Goal: Task Accomplishment & Management: Manage account settings

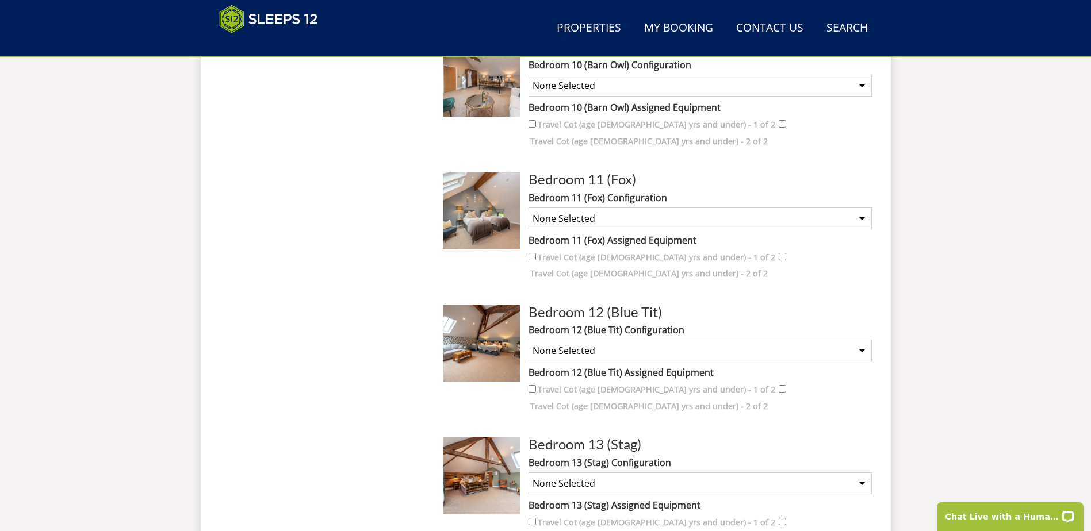
scroll to position [1706, 0]
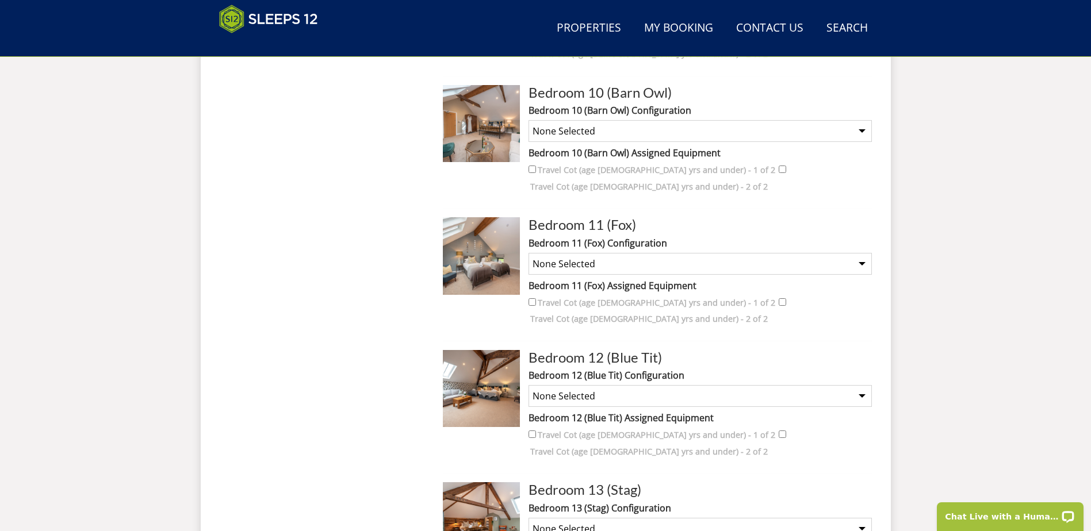
checkbox input "true"
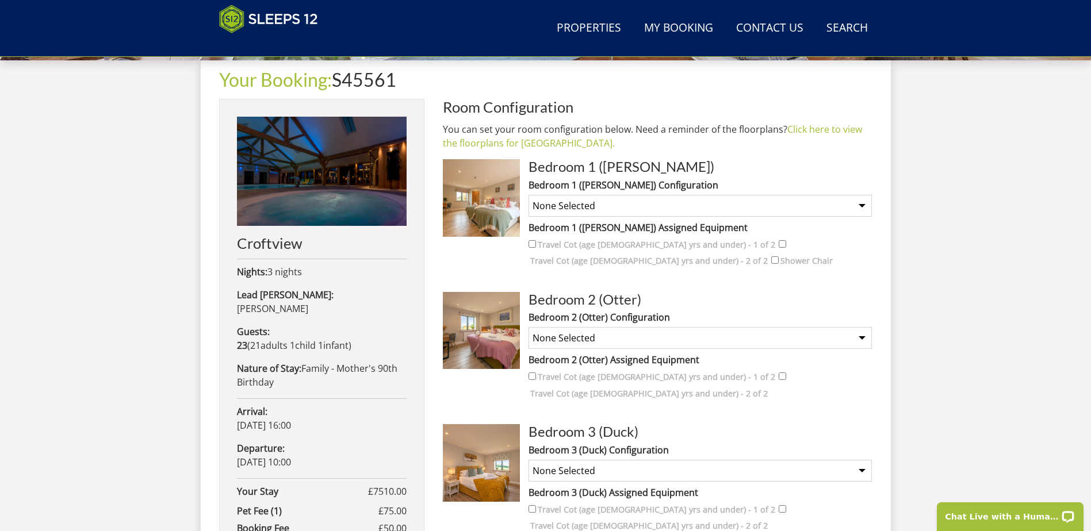
scroll to position [441, 0]
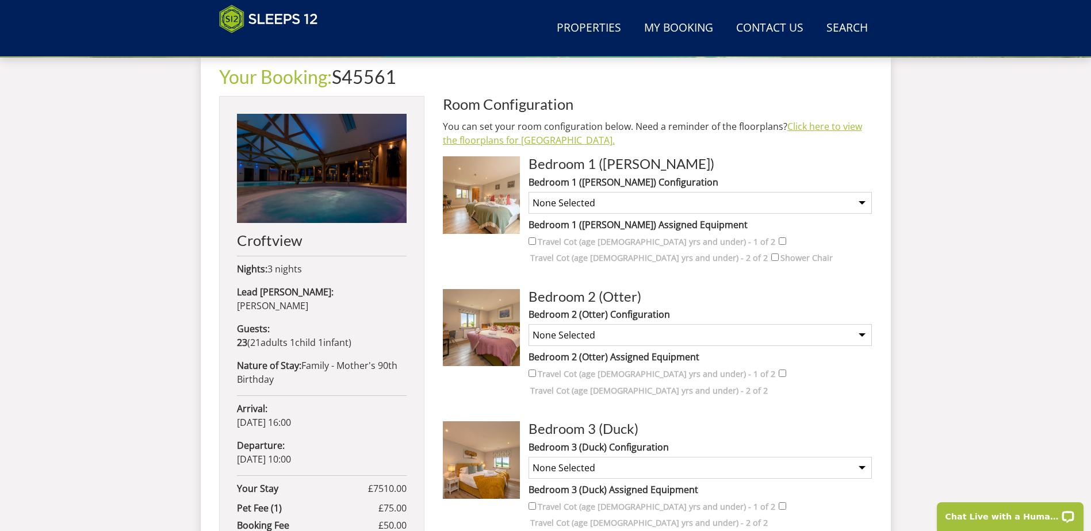
click at [499, 143] on link "Click here to view the floorplans for [GEOGRAPHIC_DATA]." at bounding box center [652, 133] width 419 height 26
click at [860, 202] on select "None Selected Super King Room Twin Room" at bounding box center [699, 203] width 343 height 22
select select "1554"
click at [528, 192] on select "None Selected Super King Room Twin Room" at bounding box center [699, 203] width 343 height 22
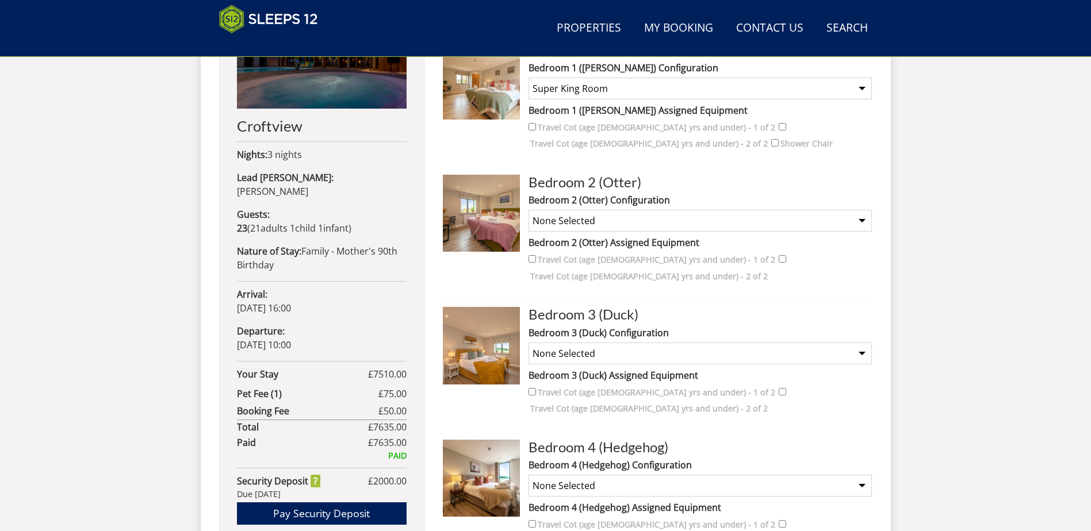
scroll to position [556, 0]
click at [863, 220] on select "None Selected Super King Room Twin Room" at bounding box center [699, 220] width 343 height 22
select select "1556"
click at [528, 209] on select "None Selected Super King Room Twin Room" at bounding box center [699, 220] width 343 height 22
click at [860, 342] on select "None Selected Super King Room Twin Room" at bounding box center [699, 353] width 343 height 22
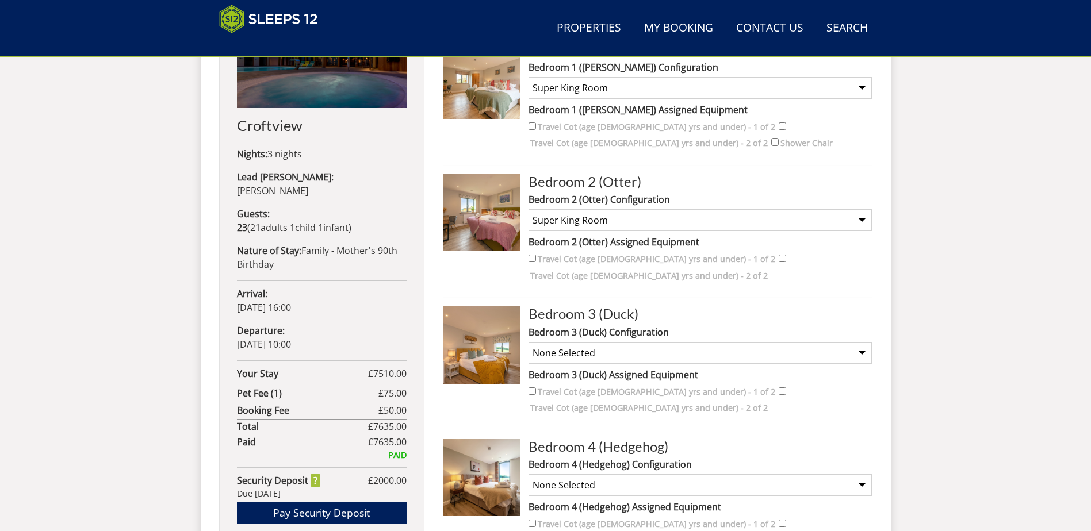
select select "1558"
click at [528, 342] on select "None Selected Super King Room Twin Room" at bounding box center [699, 353] width 343 height 22
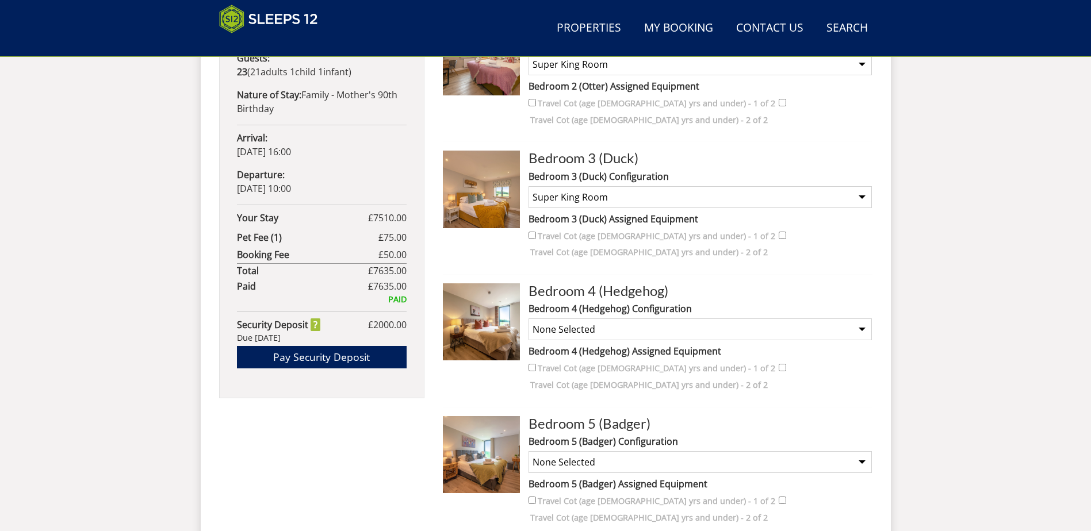
scroll to position [729, 0]
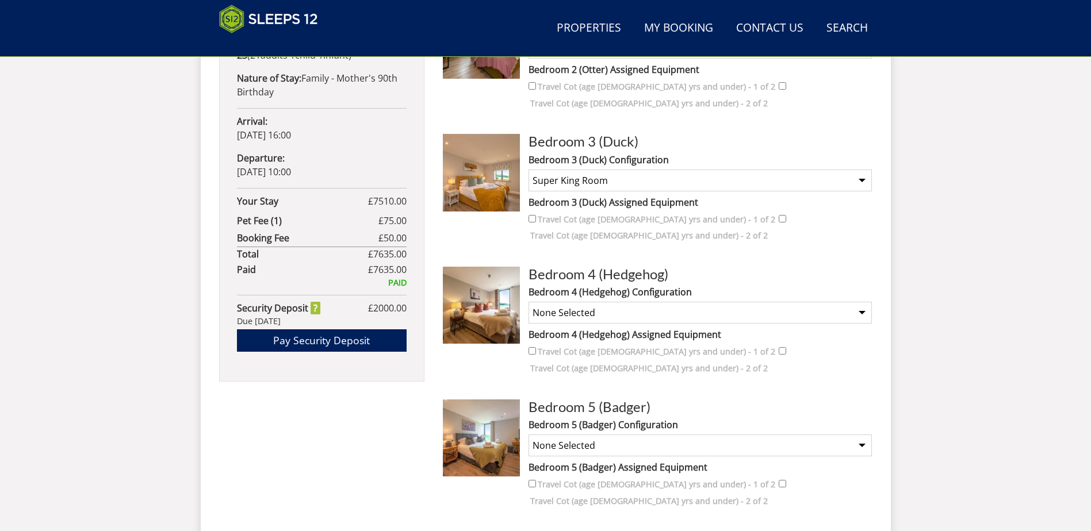
click at [863, 302] on select "None Selected Super King Room Twin Room" at bounding box center [699, 313] width 343 height 22
select select "1560"
click at [528, 302] on select "None Selected Super King Room Twin Room" at bounding box center [699, 313] width 343 height 22
click at [859, 435] on select "None Selected Super King Room Twin Room" at bounding box center [699, 446] width 343 height 22
select select "1562"
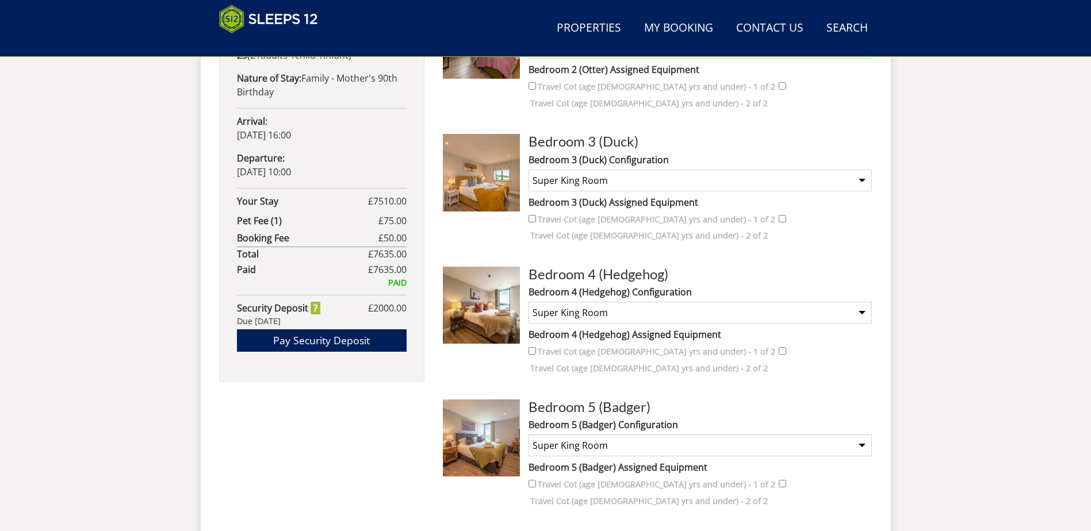
click at [528, 435] on select "None Selected Super King Room Twin Room" at bounding box center [699, 446] width 343 height 22
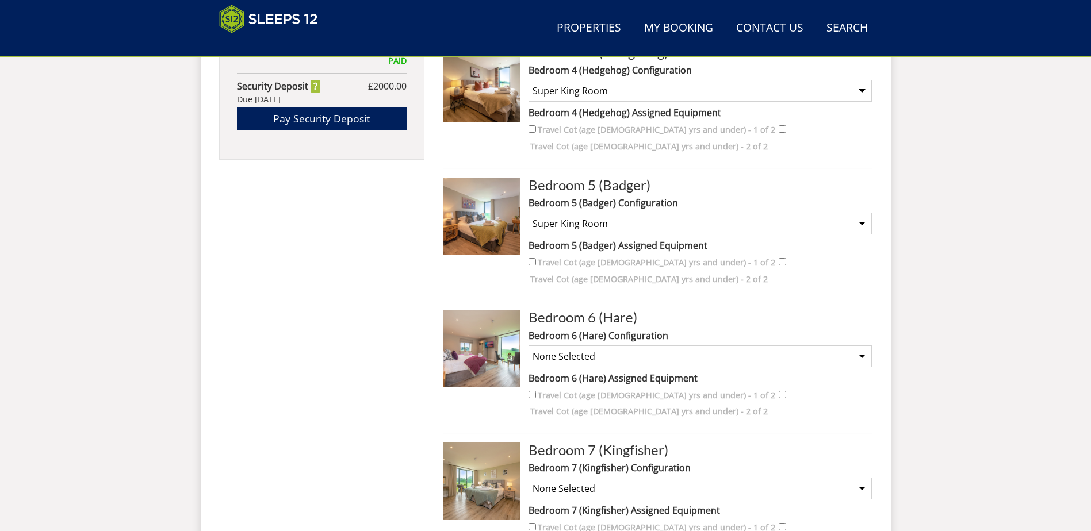
scroll to position [959, 0]
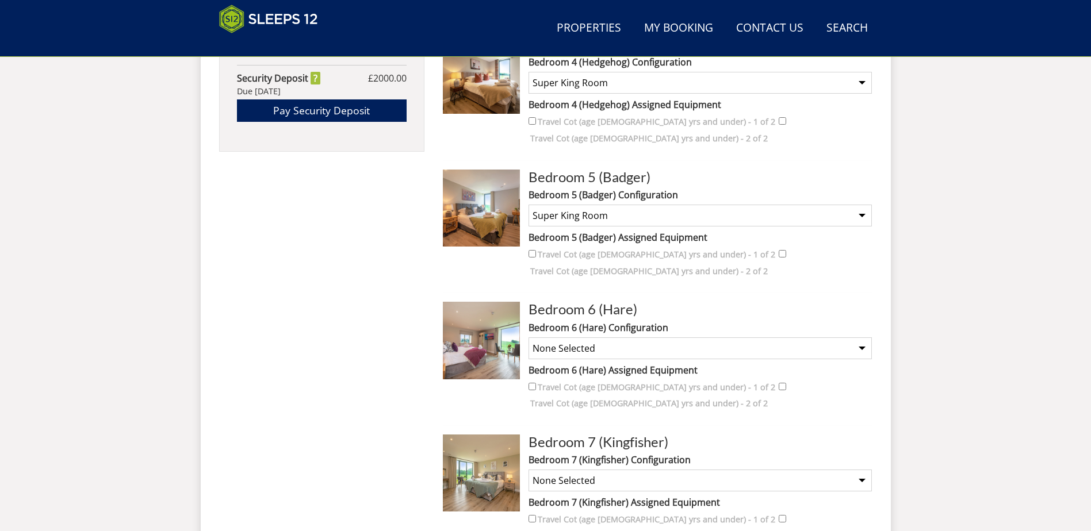
click at [862, 338] on select "None Selected Super King Room Twin Room Super King and 1 Extra Single (Payment …" at bounding box center [699, 349] width 343 height 22
select select "1564"
click at [528, 338] on select "None Selected Super King Room Twin Room Super King and 1 Extra Single (Payment …" at bounding box center [699, 349] width 343 height 22
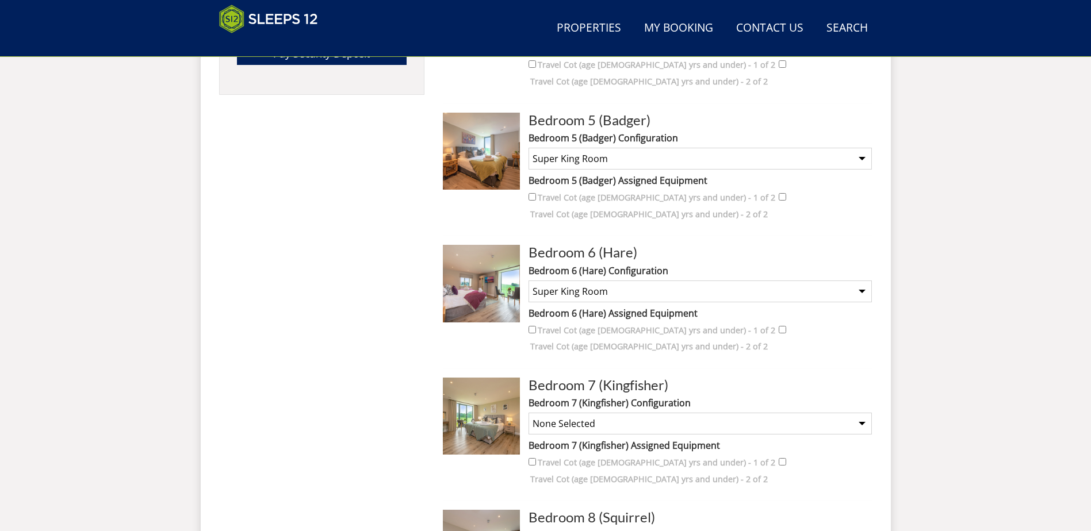
scroll to position [1016, 0]
click at [861, 412] on select "None Selected Super King Room Twin Room" at bounding box center [699, 423] width 343 height 22
select select "1566"
click at [528, 412] on select "None Selected Super King Room Twin Room" at bounding box center [699, 423] width 343 height 22
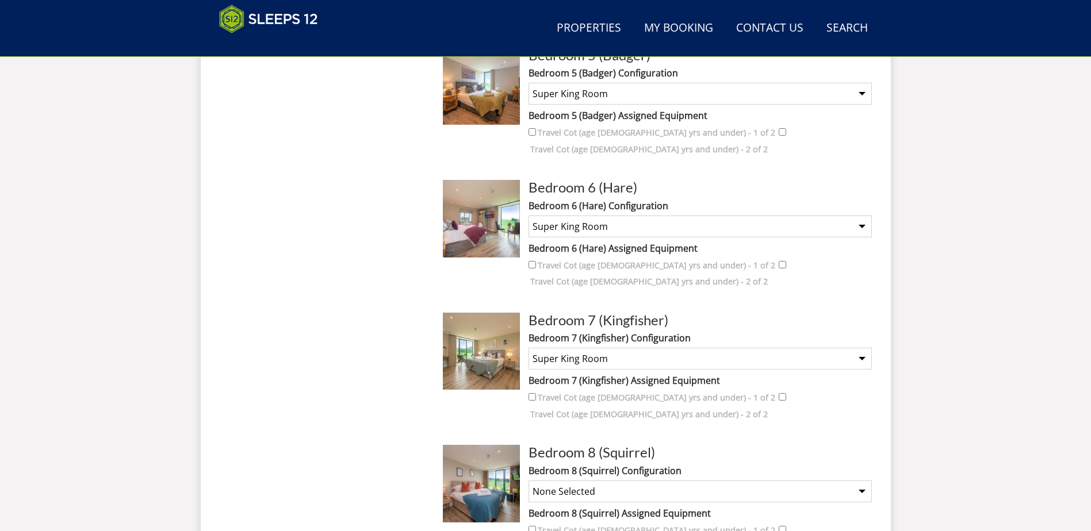
scroll to position [1246, 0]
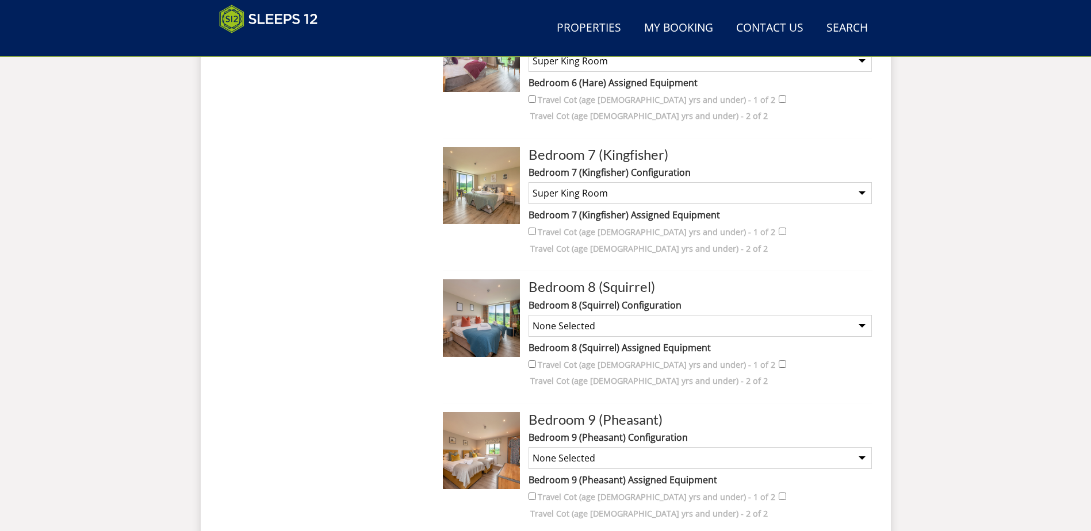
click at [865, 315] on select "None Selected Super King Room Twin Room" at bounding box center [699, 326] width 343 height 22
select select "1568"
click at [528, 315] on select "None Selected Super King Room Twin Room" at bounding box center [699, 326] width 343 height 22
click at [600, 447] on select "None Selected Super King Room Twin Room" at bounding box center [699, 458] width 343 height 22
select select "1570"
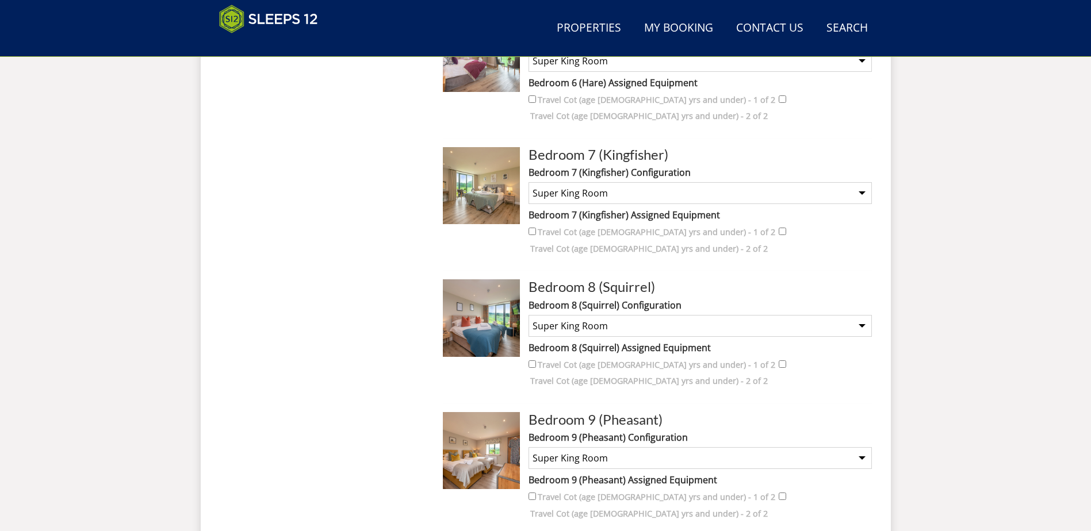
click at [528, 447] on select "None Selected Super King Room Twin Room" at bounding box center [699, 458] width 343 height 22
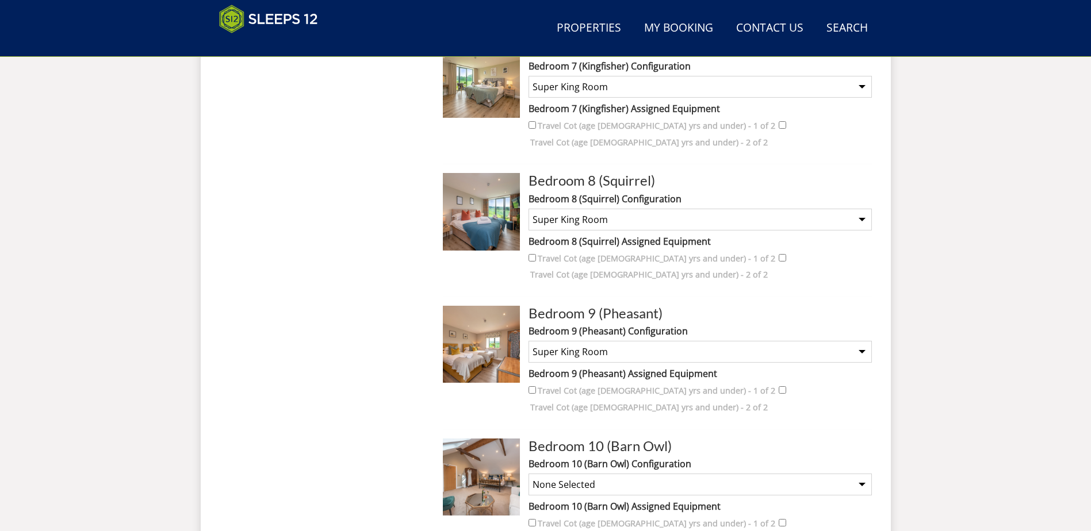
scroll to position [1361, 0]
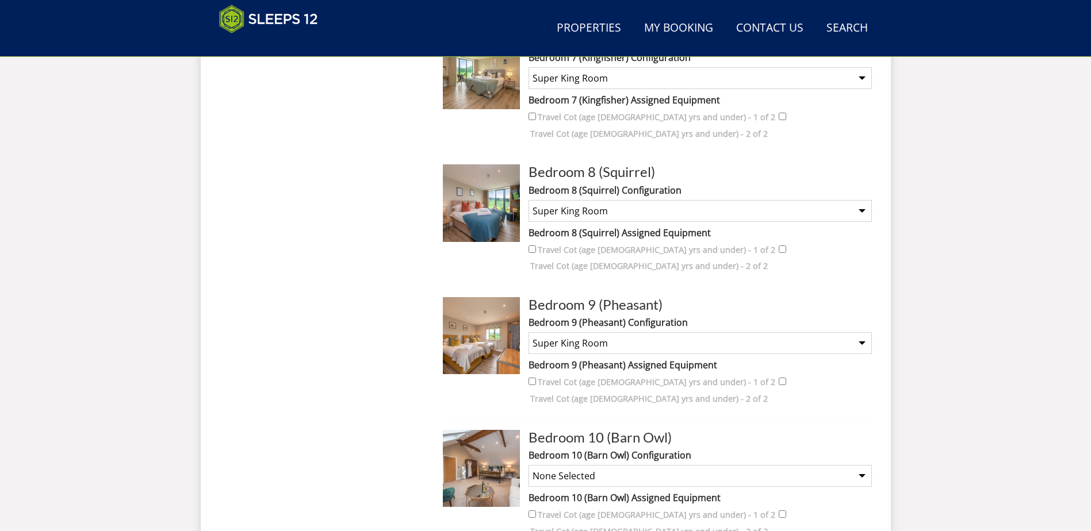
click at [553, 465] on select "None Selected Super King Room Super king and Sofa bed (double Hypnos - Payment …" at bounding box center [699, 476] width 343 height 22
select select "1572"
click at [528, 465] on select "None Selected Super King Room Super king and Sofa bed (double Hypnos - Payment …" at bounding box center [699, 476] width 343 height 22
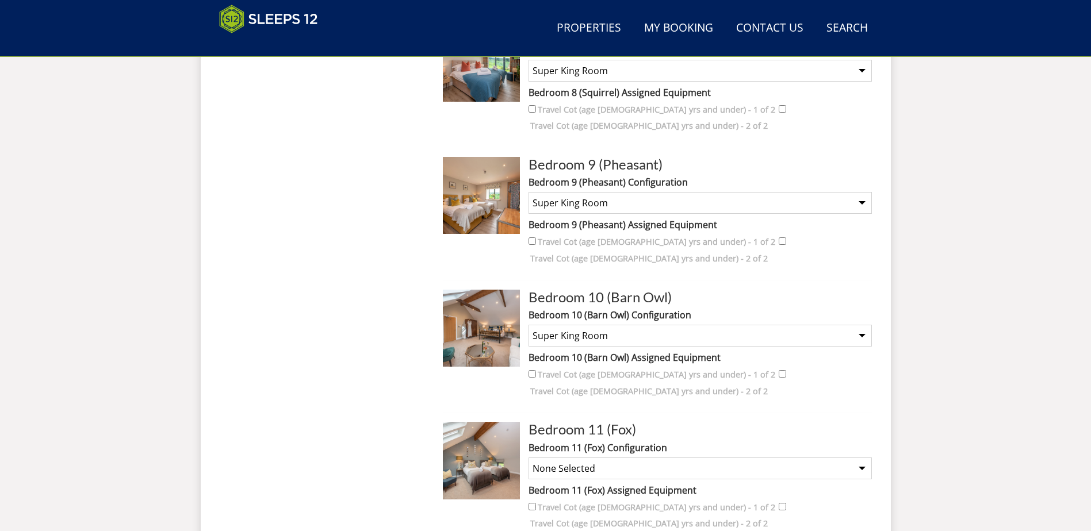
scroll to position [1534, 0]
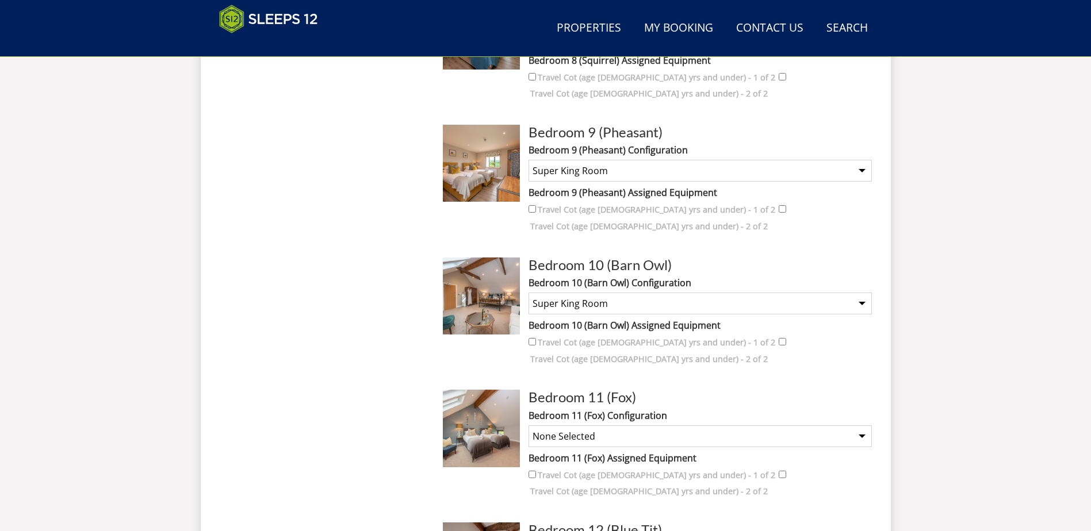
click at [568, 426] on select "None Selected Super King Room Twin Room Twin and 1 Extra Single (Payment may be…" at bounding box center [699, 437] width 343 height 22
select select "1575"
click at [528, 426] on select "None Selected Super King Room Twin Room Twin and 1 Extra Single (Payment may be…" at bounding box center [699, 437] width 343 height 22
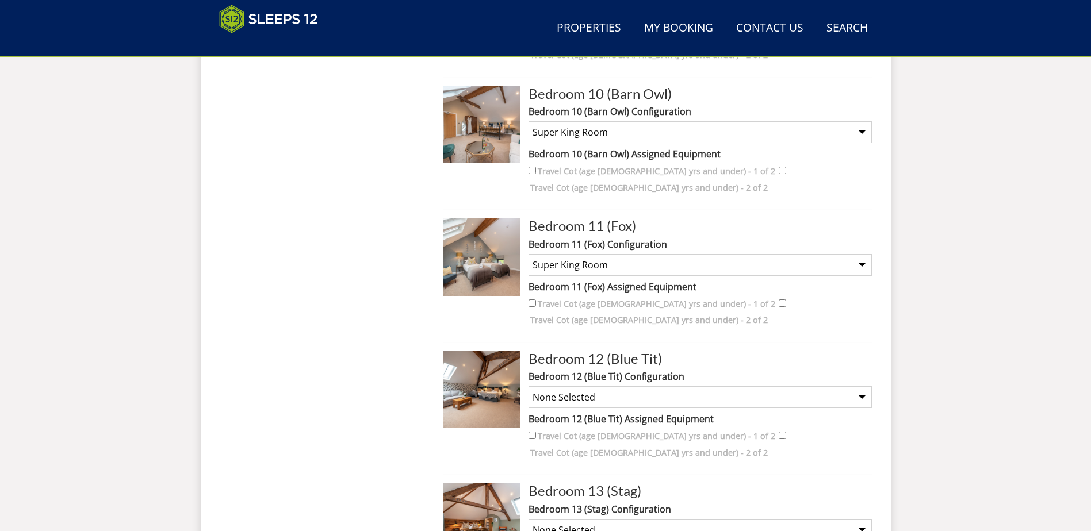
scroll to position [1706, 0]
click at [567, 385] on select "None Selected Super King Room Super king and Sofa bed (double Hypnos - Payment …" at bounding box center [699, 396] width 343 height 22
select select "1577"
click at [528, 385] on select "None Selected Super King Room Super king and Sofa bed (double Hypnos - Payment …" at bounding box center [699, 396] width 343 height 22
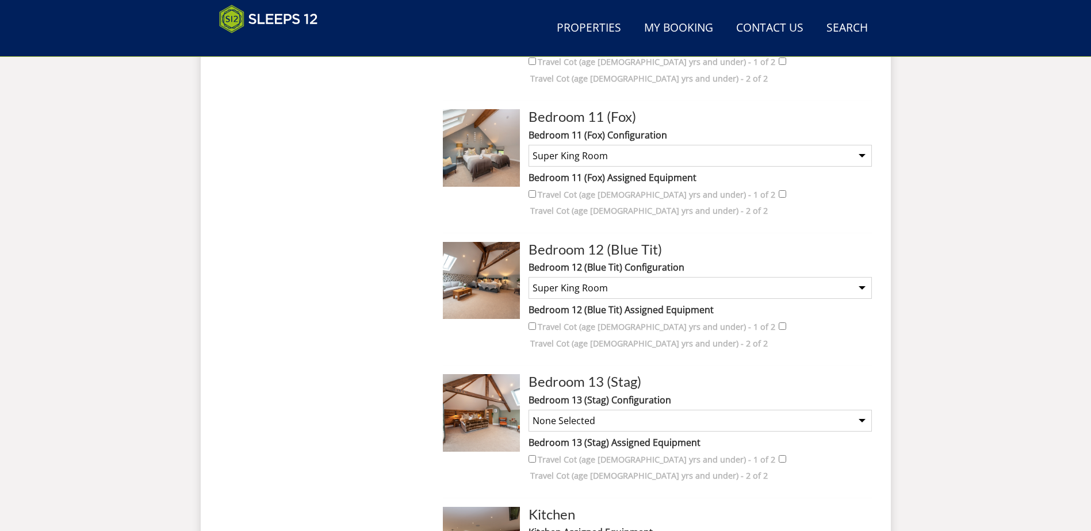
scroll to position [1821, 0]
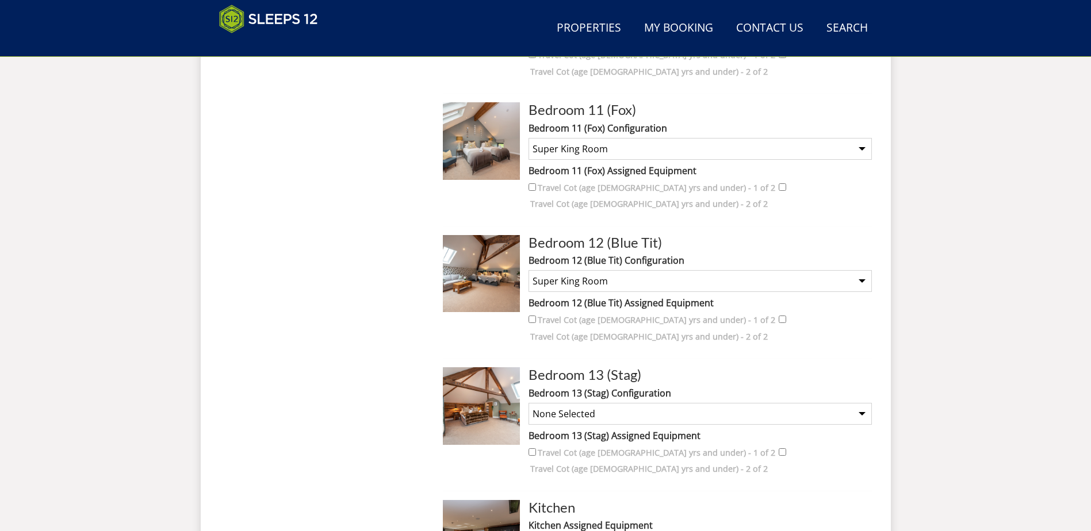
click at [547, 403] on select "None Selected Super King Room Twin Room" at bounding box center [699, 414] width 343 height 22
select select "1579"
click at [528, 403] on select "None Selected Super King Room Twin Room" at bounding box center [699, 414] width 343 height 22
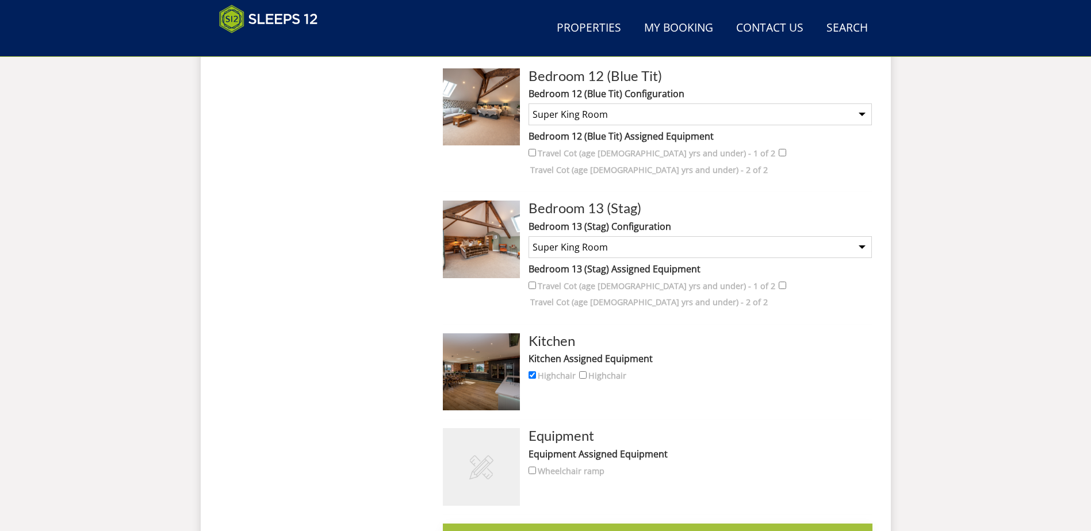
scroll to position [1994, 0]
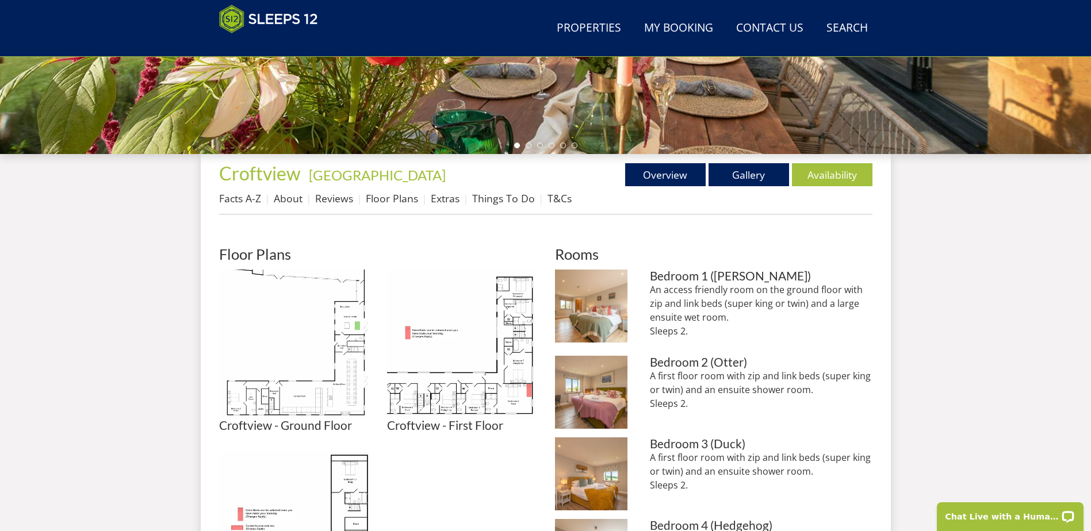
scroll to position [355, 0]
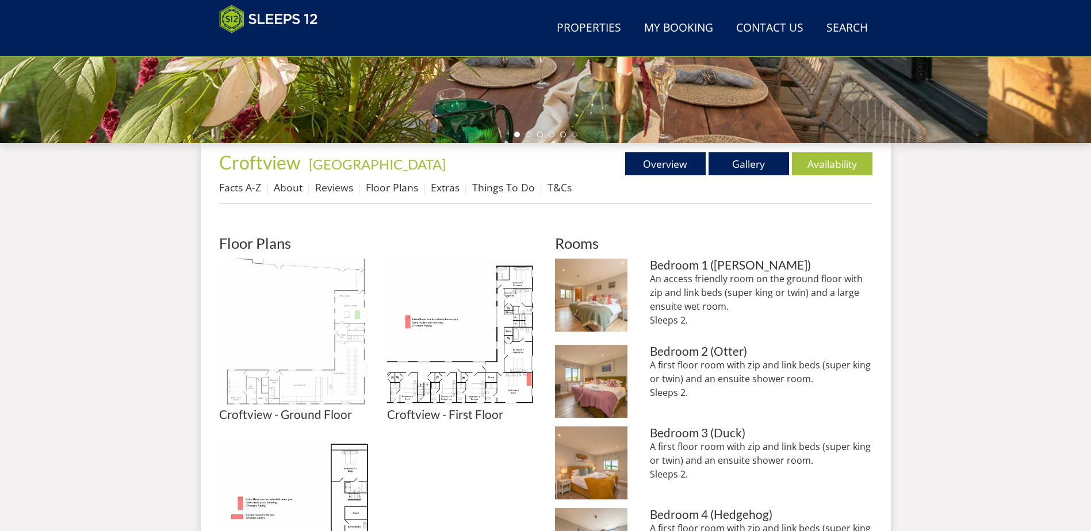
click at [315, 373] on img at bounding box center [294, 334] width 150 height 150
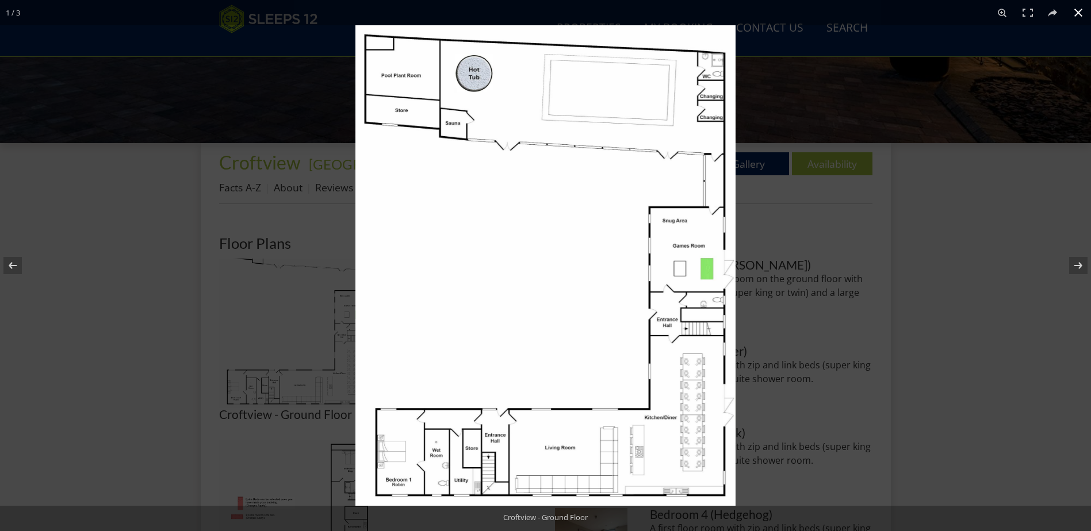
click at [788, 80] on div at bounding box center [900, 290] width 1091 height 531
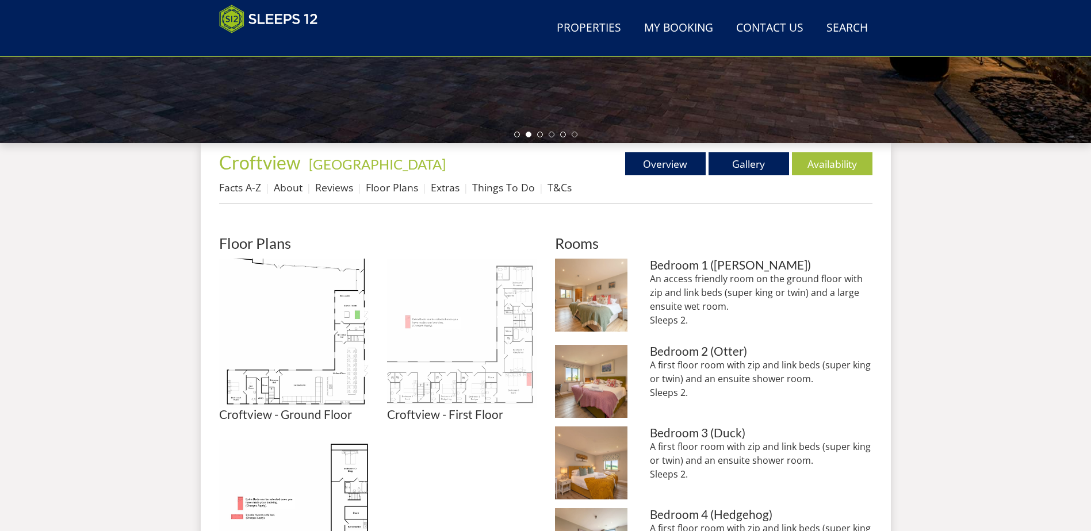
click at [481, 393] on img at bounding box center [462, 334] width 150 height 150
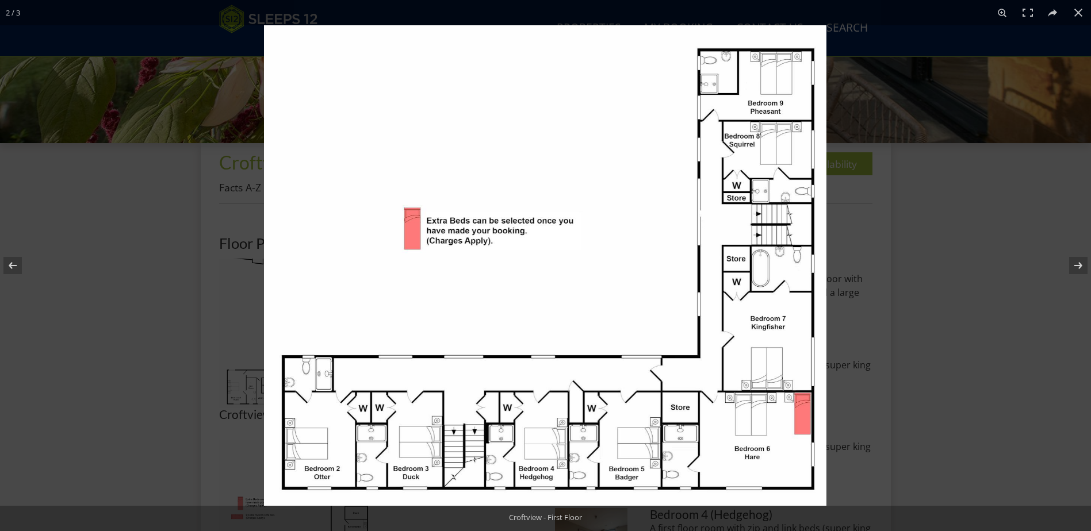
click at [614, 65] on img at bounding box center [545, 265] width 562 height 481
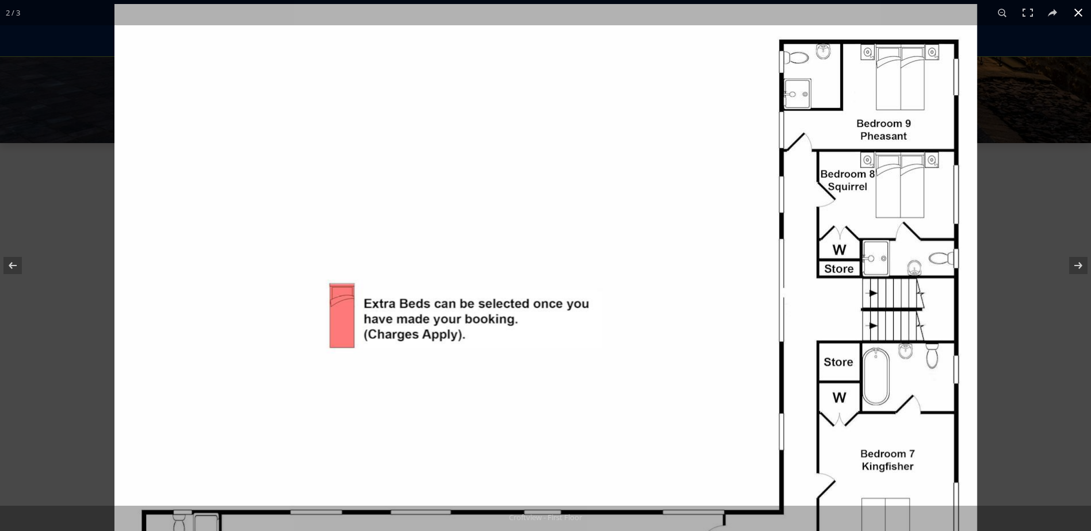
click at [92, 179] on div at bounding box center [545, 265] width 1091 height 531
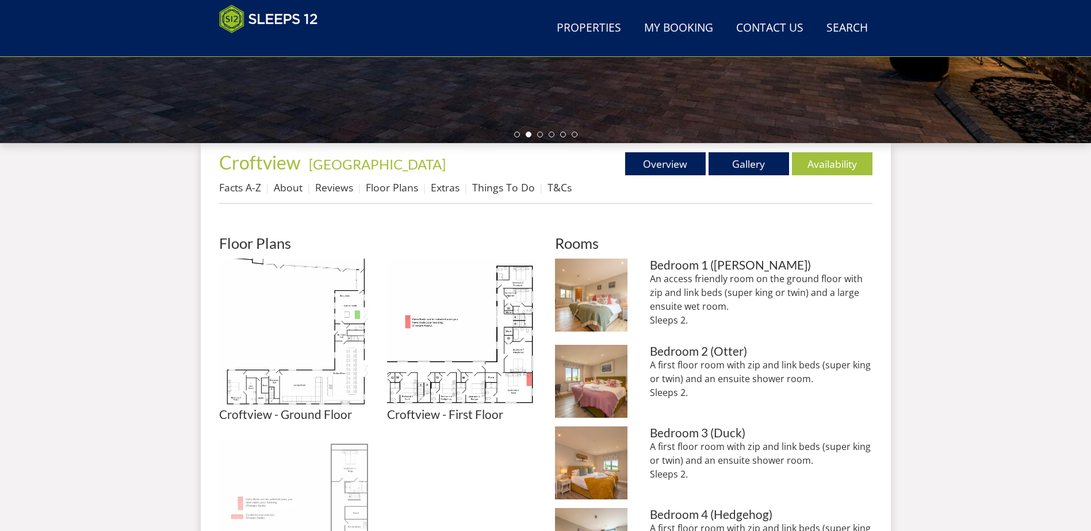
click at [348, 489] on img at bounding box center [294, 515] width 150 height 150
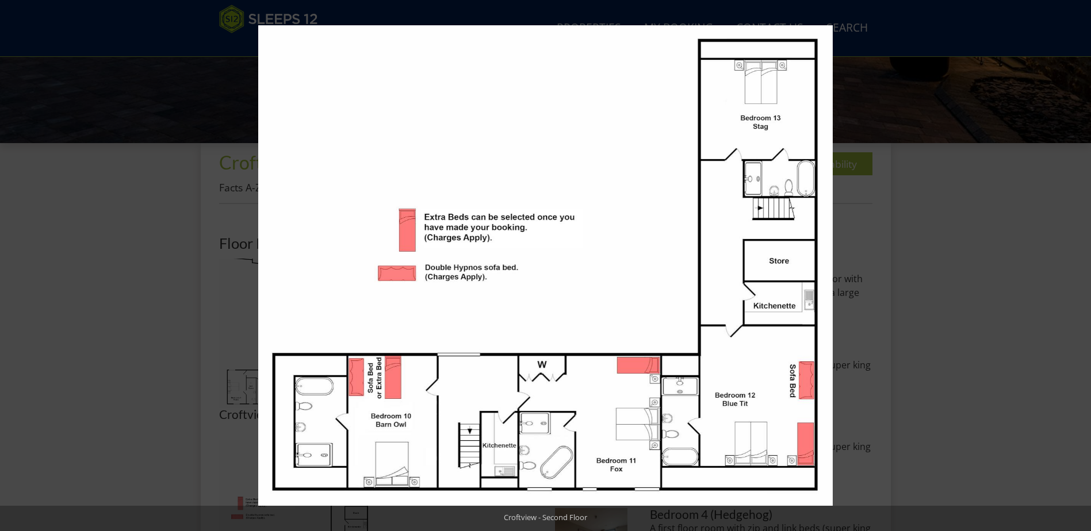
click at [168, 204] on div at bounding box center [545, 265] width 1091 height 531
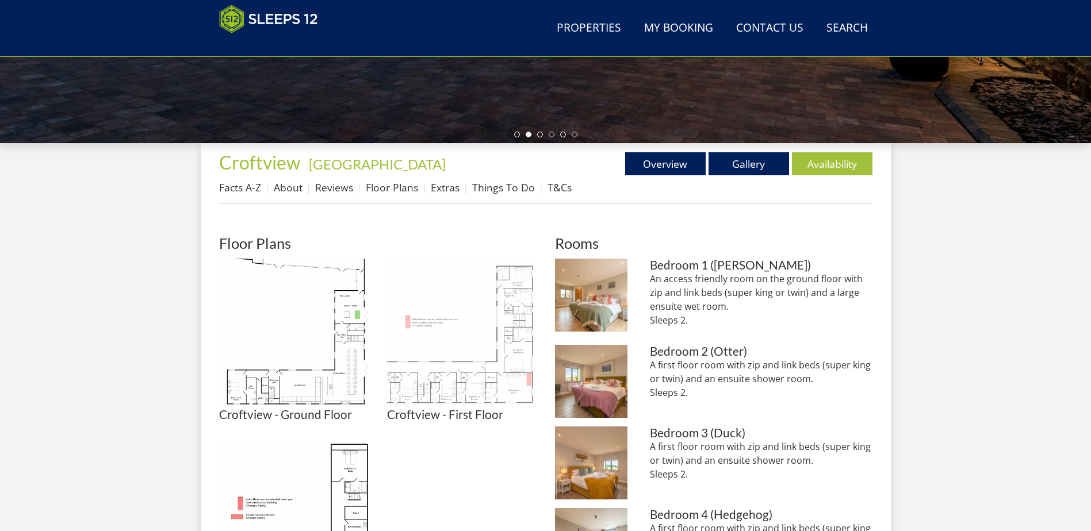
click at [471, 374] on img at bounding box center [462, 334] width 150 height 150
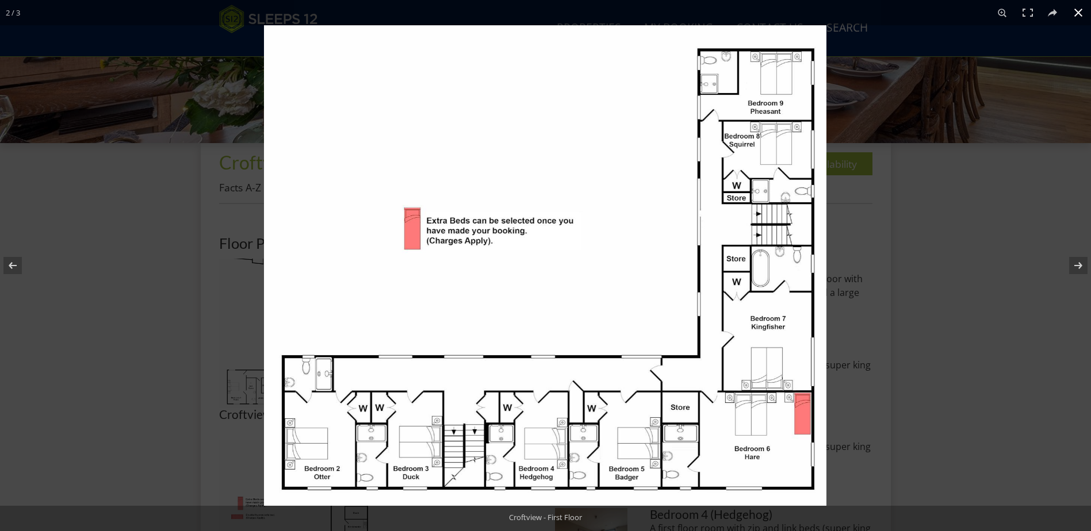
click at [872, 35] on div at bounding box center [809, 290] width 1091 height 531
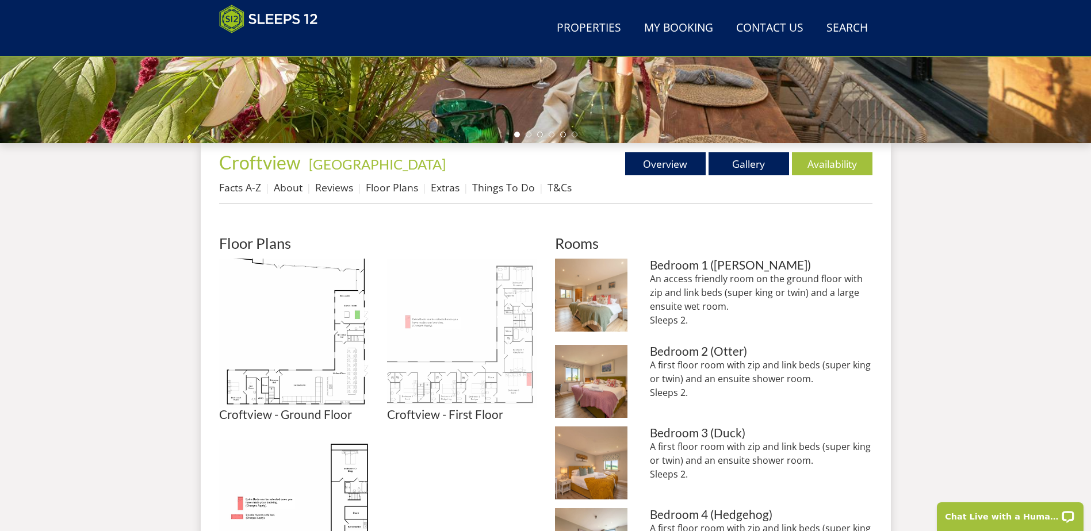
click at [488, 399] on img at bounding box center [462, 334] width 150 height 150
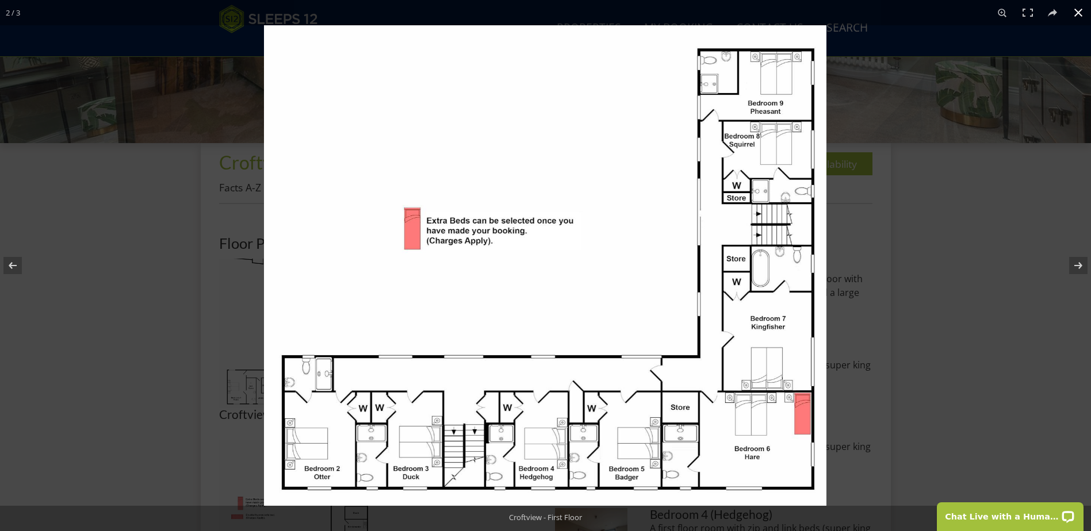
click at [917, 29] on div at bounding box center [809, 290] width 1091 height 531
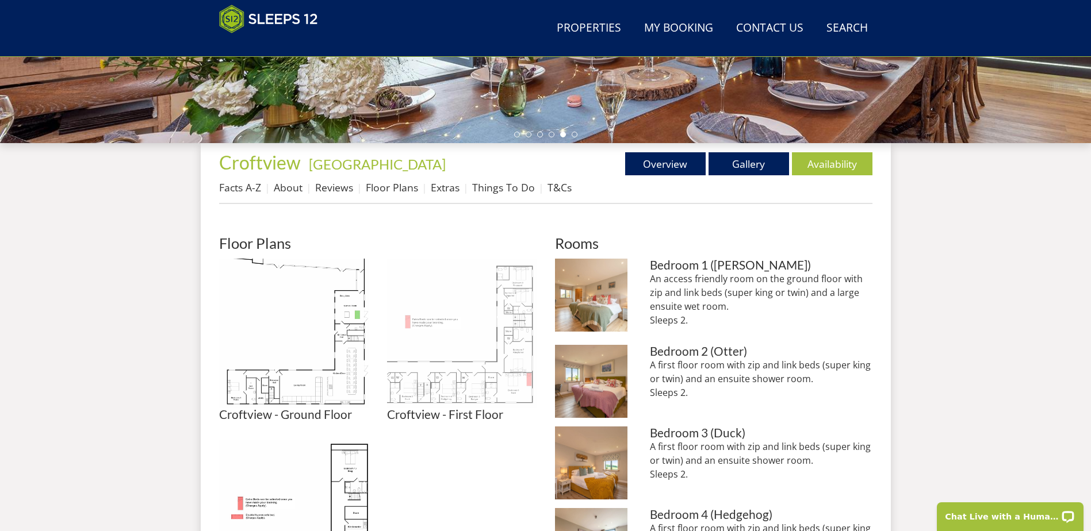
click at [515, 372] on img at bounding box center [462, 334] width 150 height 150
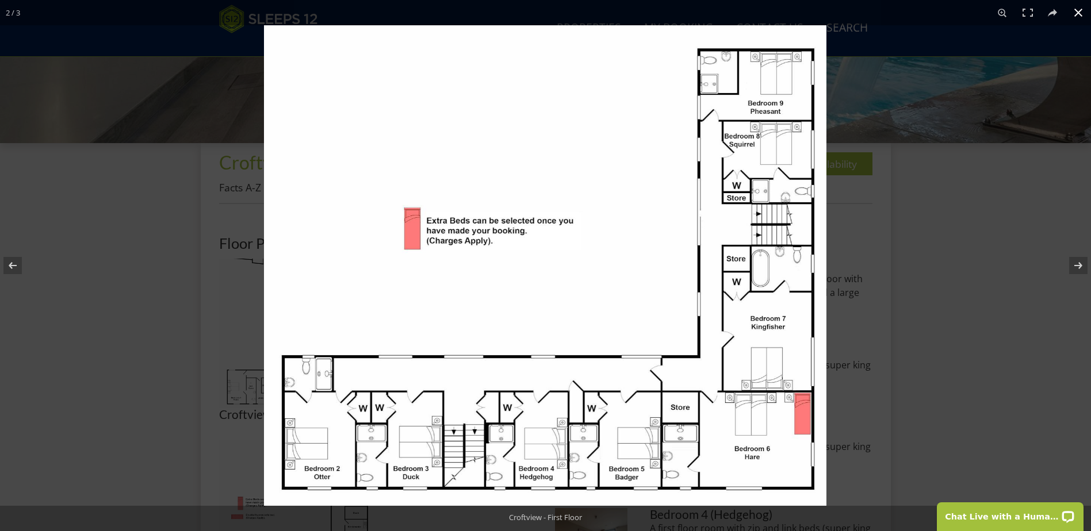
click at [894, 96] on div at bounding box center [809, 290] width 1091 height 531
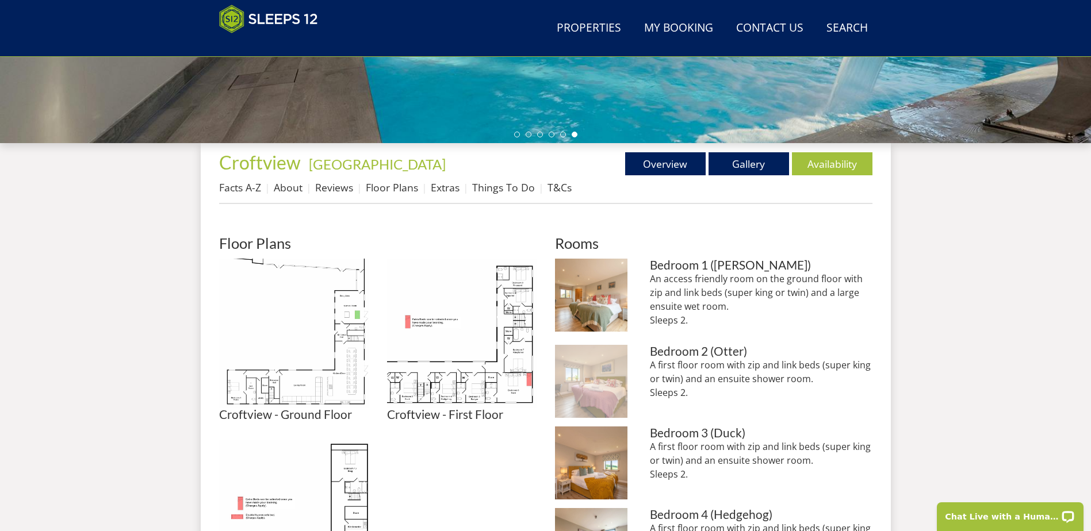
click at [610, 386] on img at bounding box center [591, 381] width 73 height 73
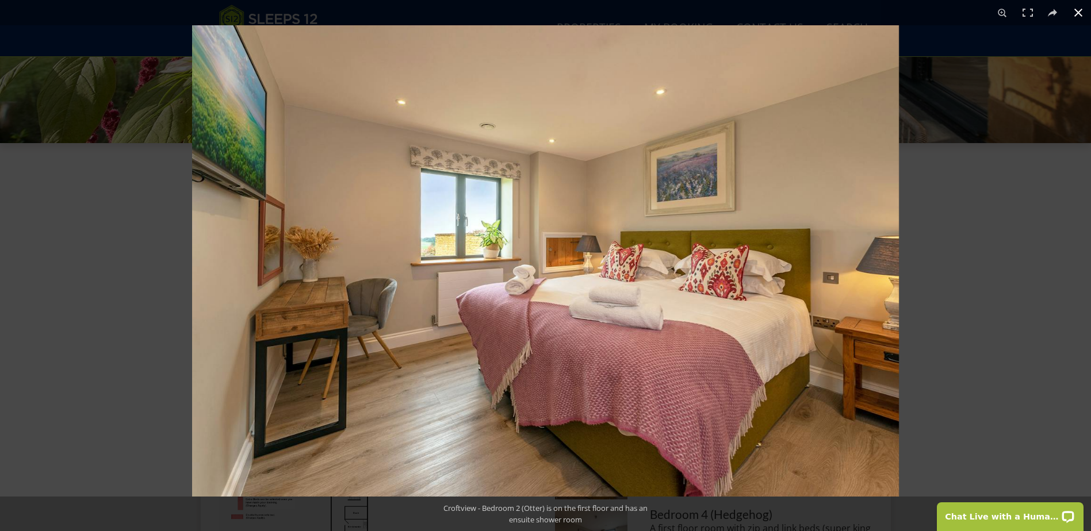
click at [1082, 11] on button at bounding box center [1078, 12] width 25 height 25
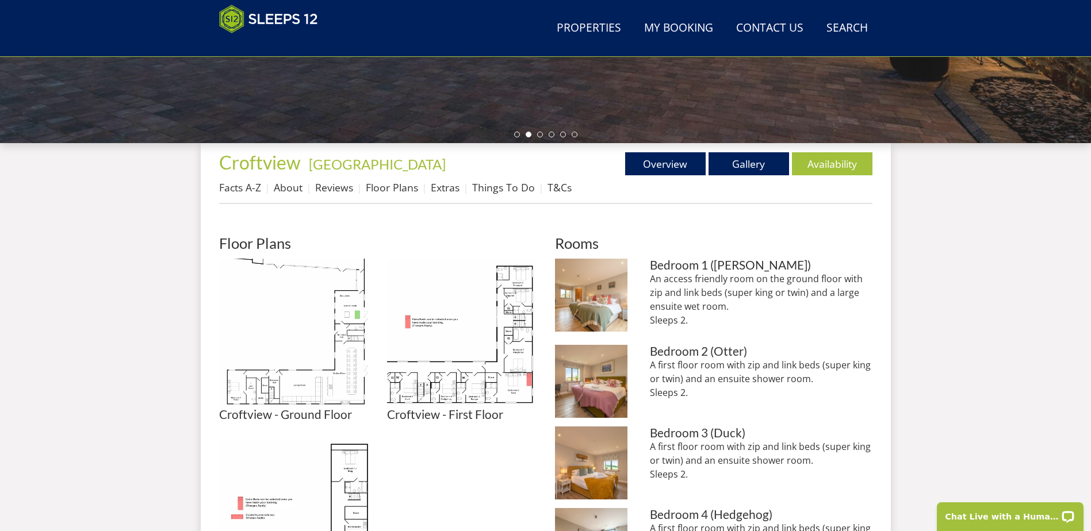
click at [710, 453] on p "A first floor room with zip and link beds (super king or twin) and an ensuite s…" at bounding box center [761, 460] width 222 height 41
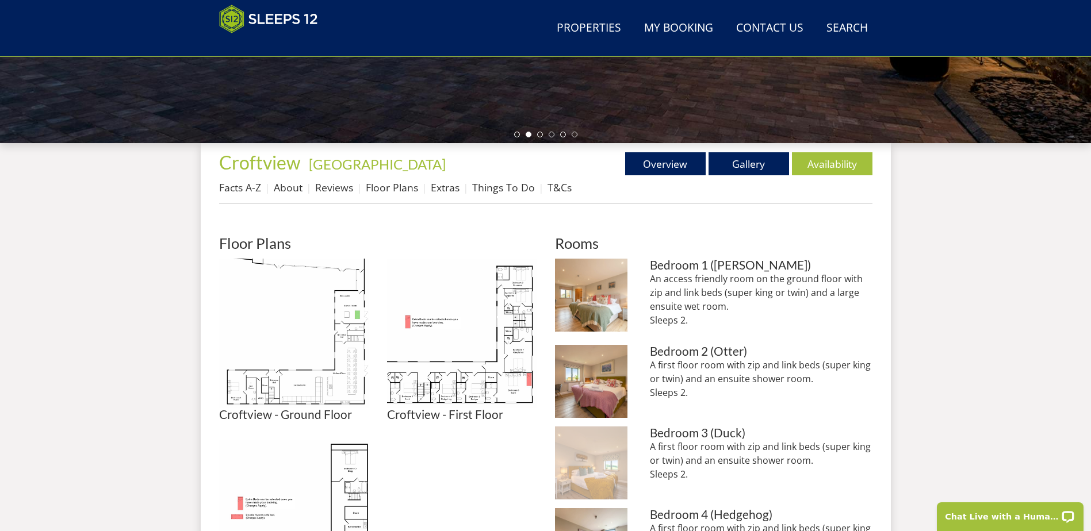
click at [588, 446] on img at bounding box center [591, 463] width 73 height 73
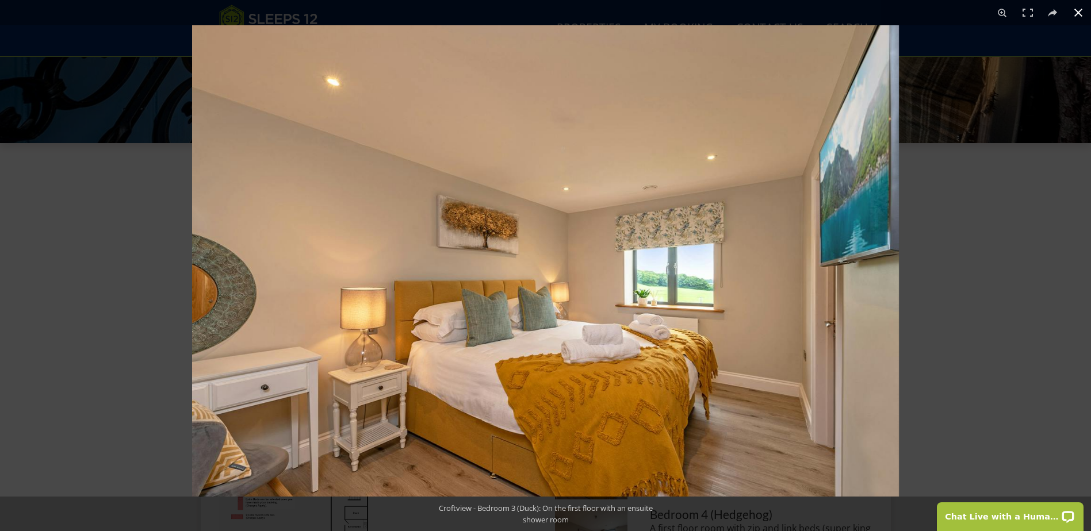
click at [1073, 15] on button at bounding box center [1078, 12] width 25 height 25
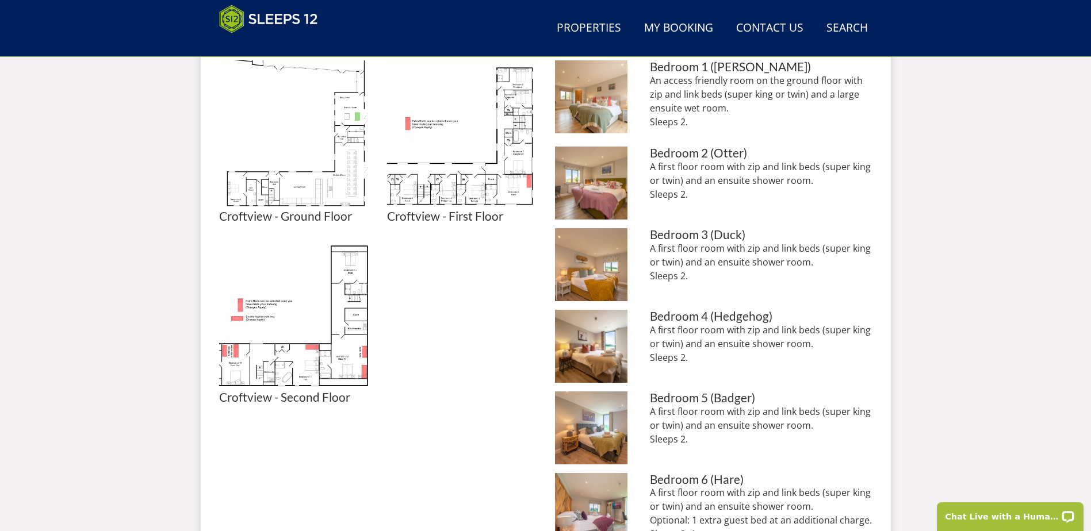
scroll to position [700, 0]
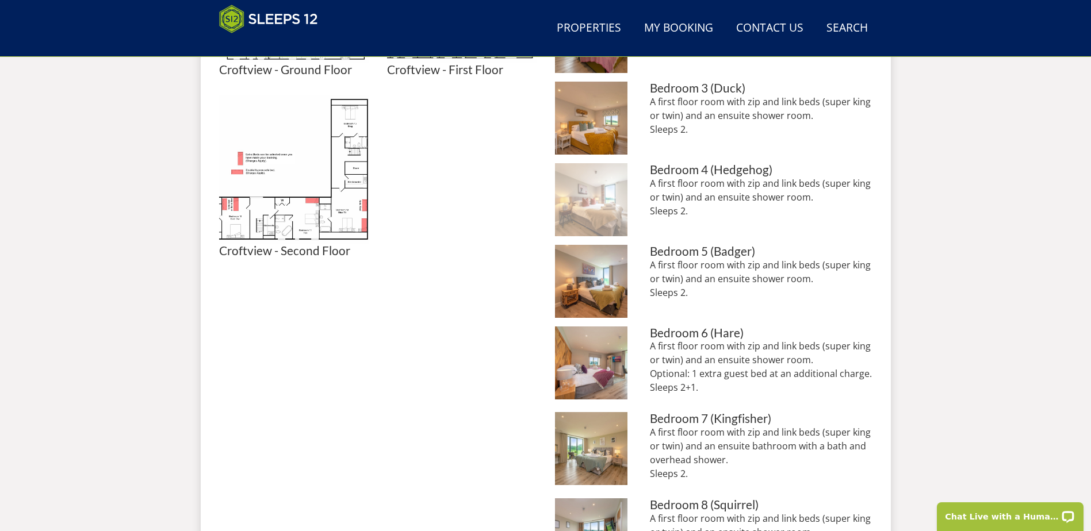
click at [592, 203] on img at bounding box center [591, 199] width 73 height 73
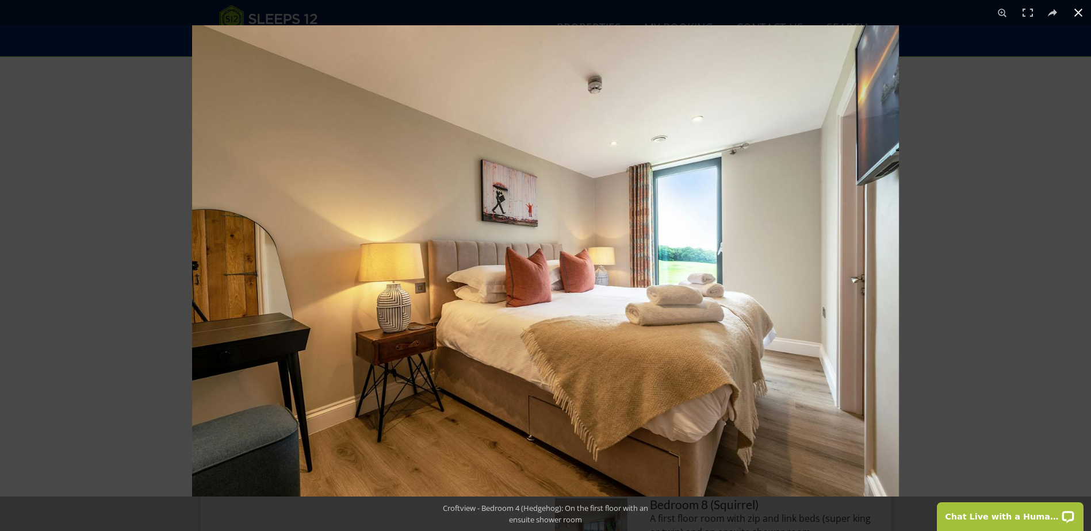
click at [1080, 10] on button at bounding box center [1078, 12] width 25 height 25
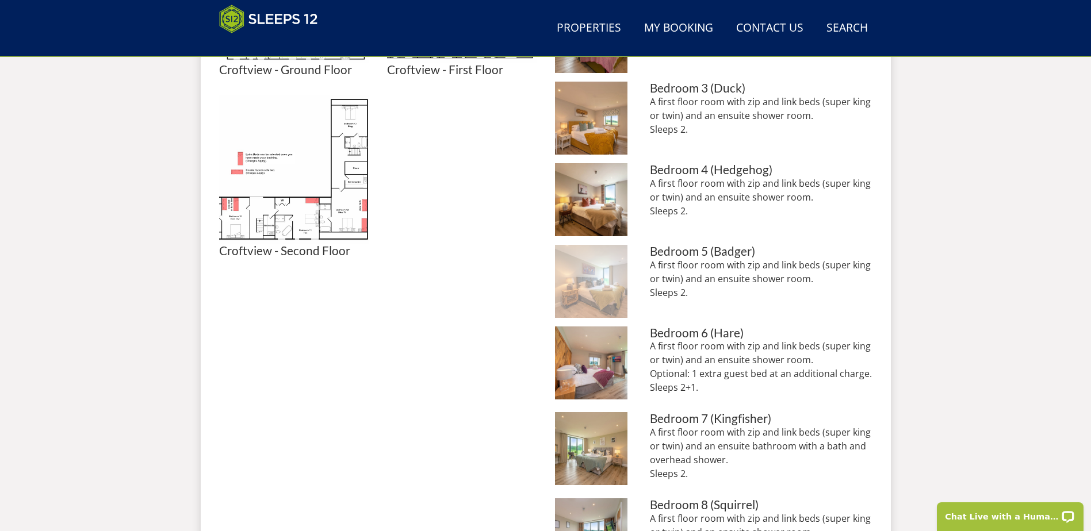
click at [580, 274] on img at bounding box center [591, 281] width 73 height 73
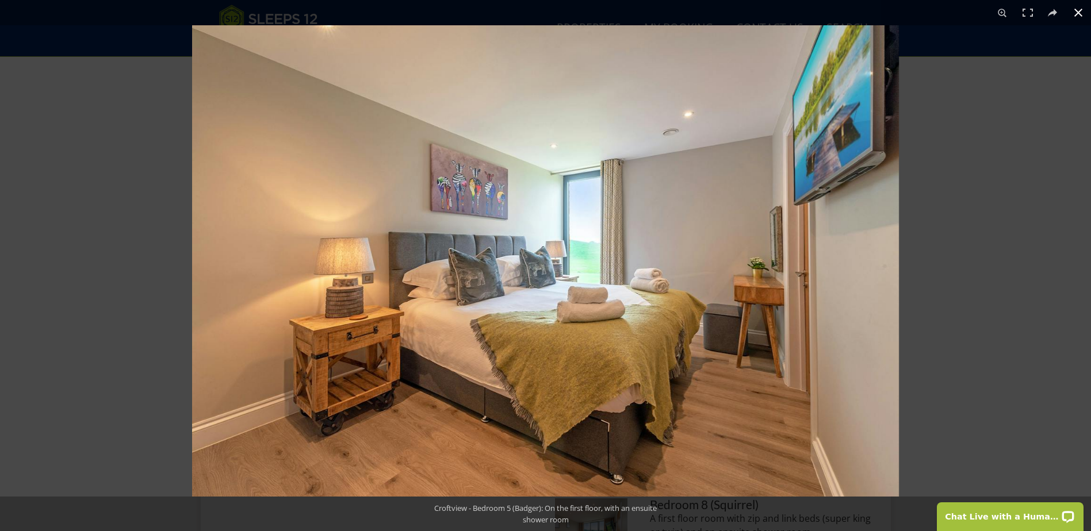
click at [1086, 12] on button at bounding box center [1078, 12] width 25 height 25
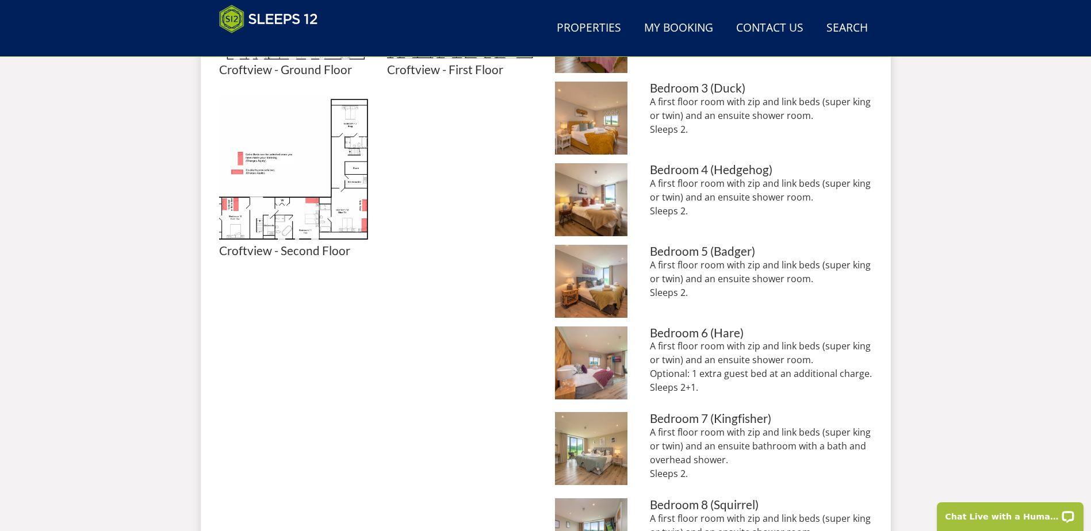
click at [619, 382] on img at bounding box center [591, 363] width 73 height 73
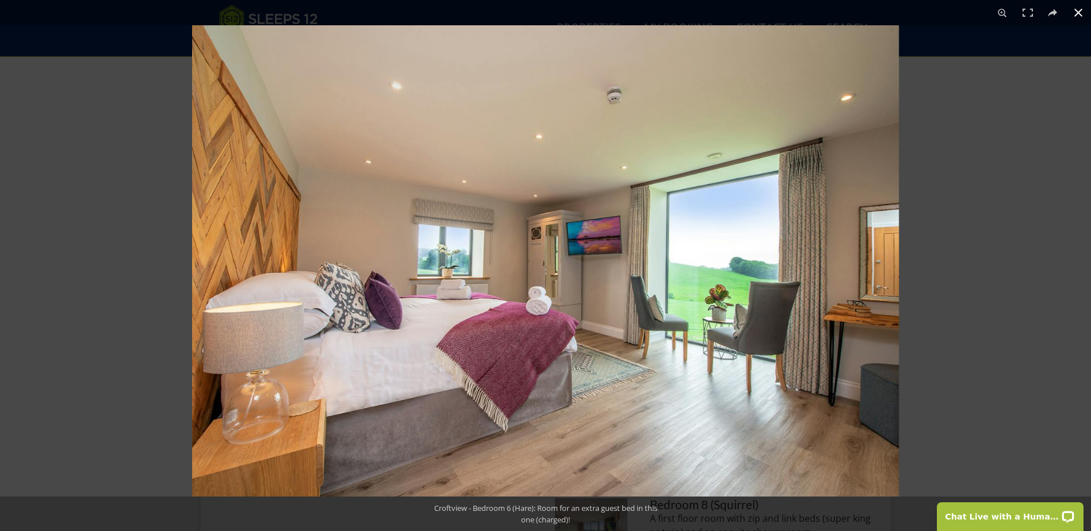
click at [1071, 9] on button at bounding box center [1078, 12] width 25 height 25
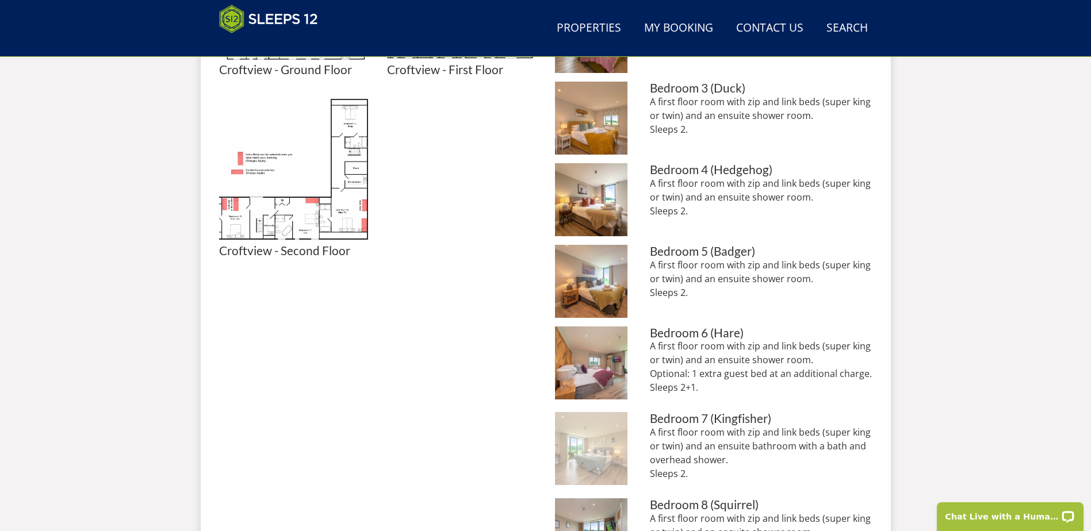
click at [600, 450] on img at bounding box center [591, 448] width 73 height 73
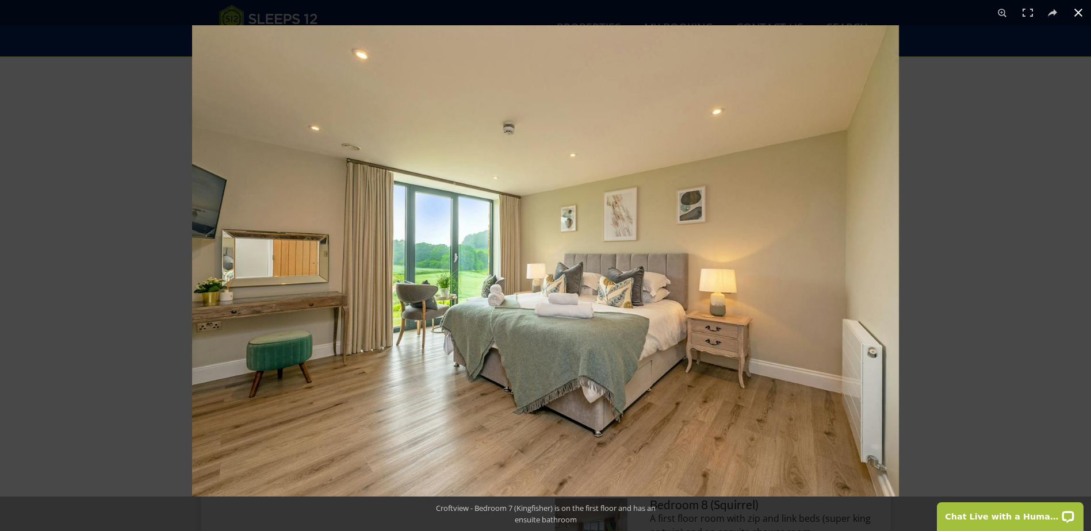
click at [1078, 14] on button at bounding box center [1078, 12] width 25 height 25
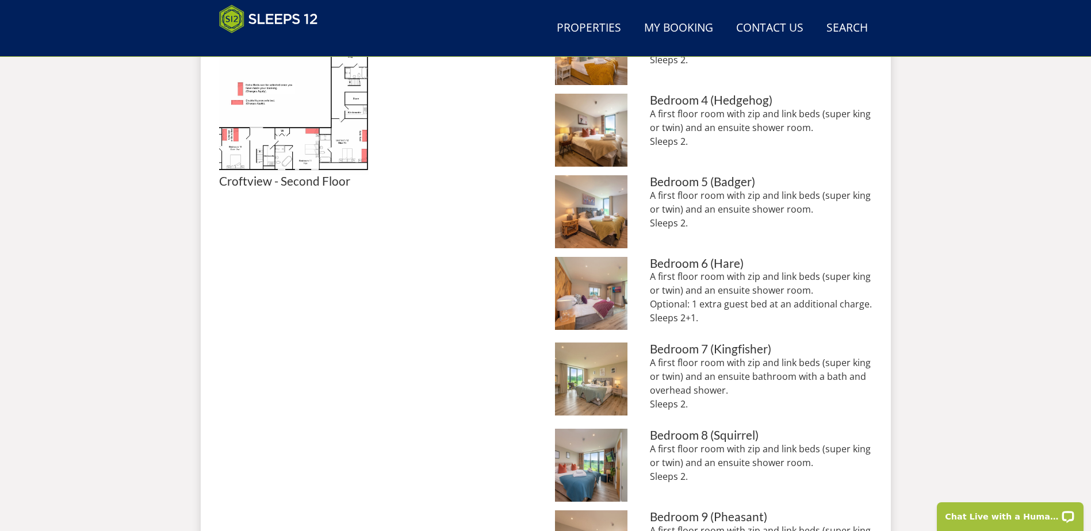
scroll to position [930, 0]
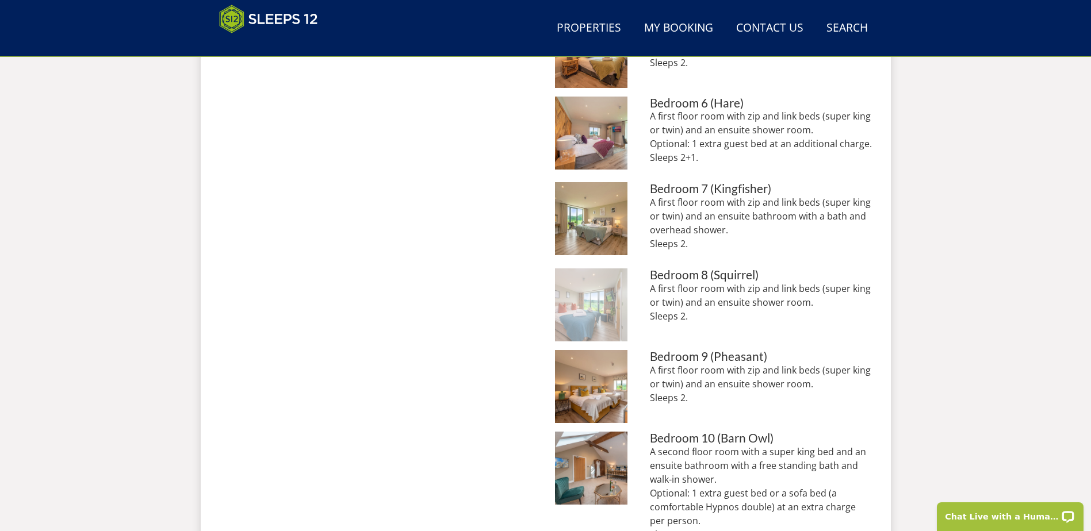
click at [576, 305] on img at bounding box center [591, 305] width 73 height 73
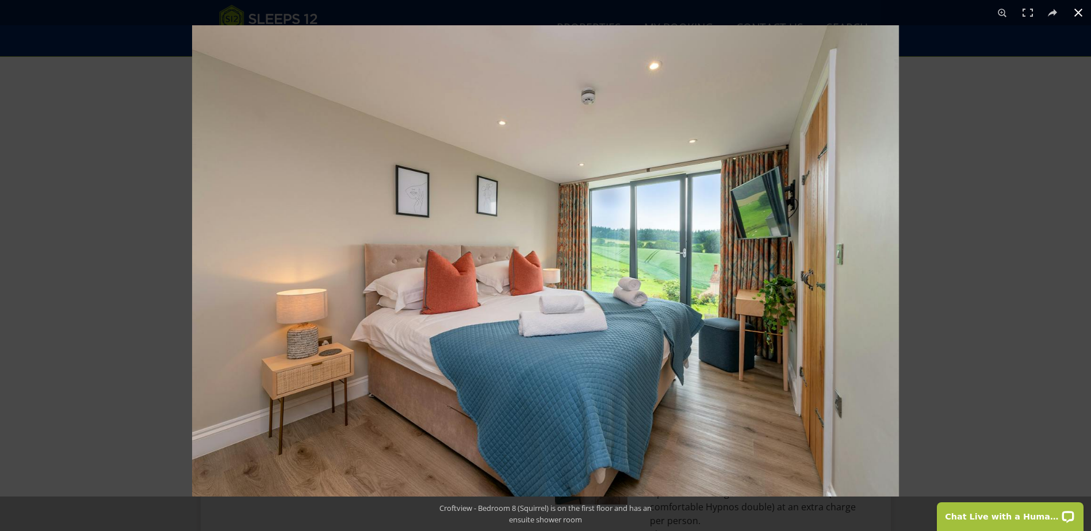
click at [1082, 13] on button at bounding box center [1078, 12] width 25 height 25
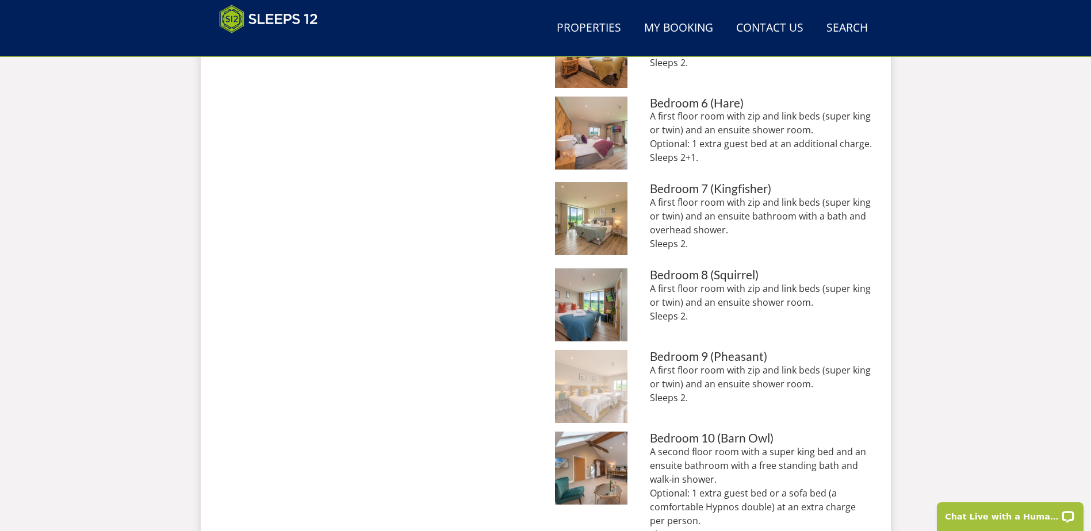
click at [582, 388] on img at bounding box center [591, 386] width 73 height 73
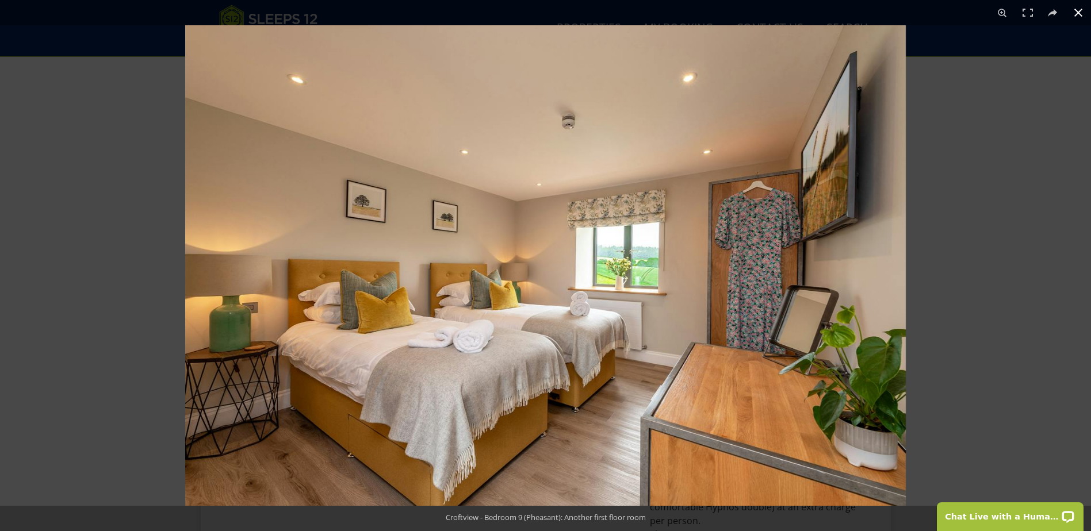
drag, startPoint x: 1078, startPoint y: 13, endPoint x: 1076, endPoint y: 20, distance: 6.7
click at [1078, 17] on button at bounding box center [1078, 12] width 25 height 25
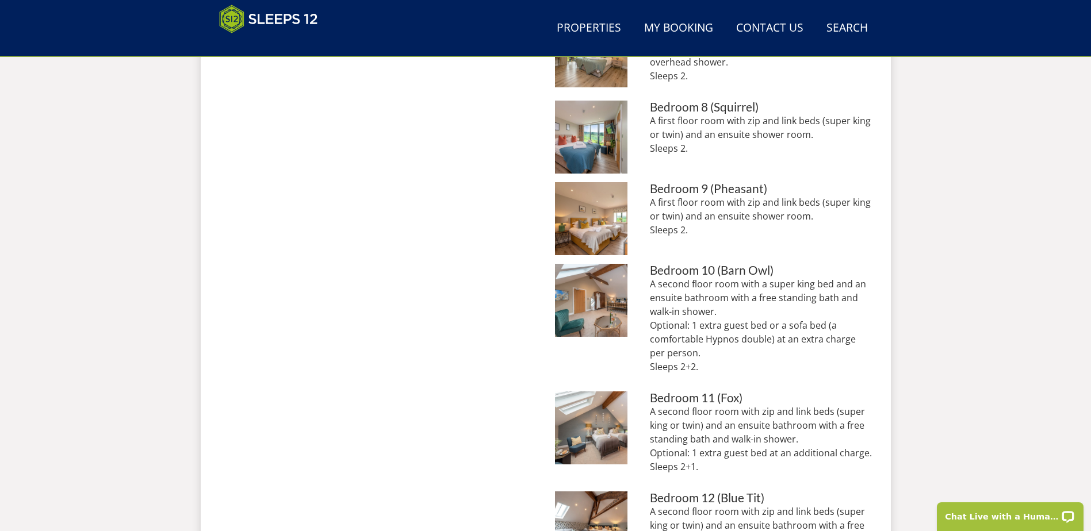
scroll to position [1103, 0]
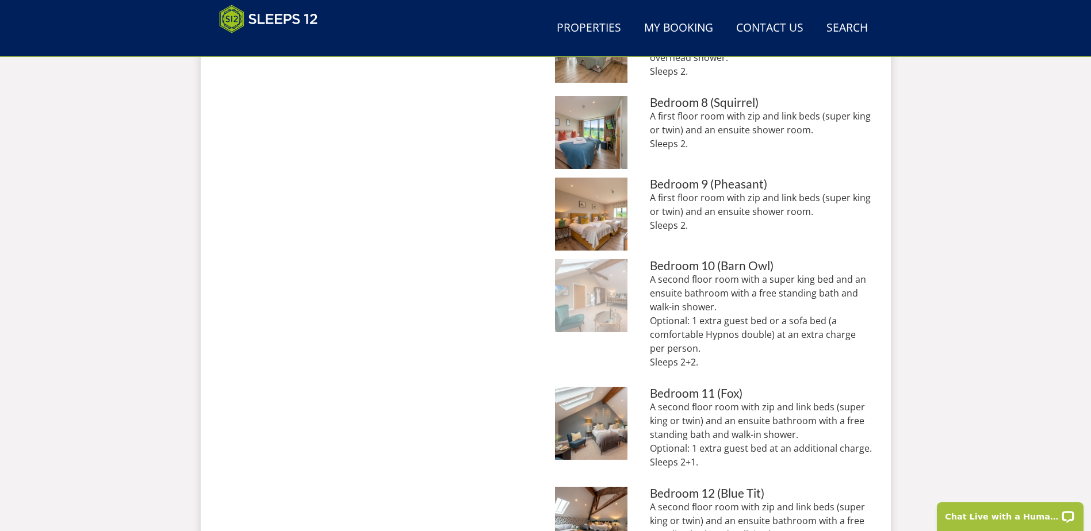
click at [615, 296] on img at bounding box center [591, 295] width 73 height 73
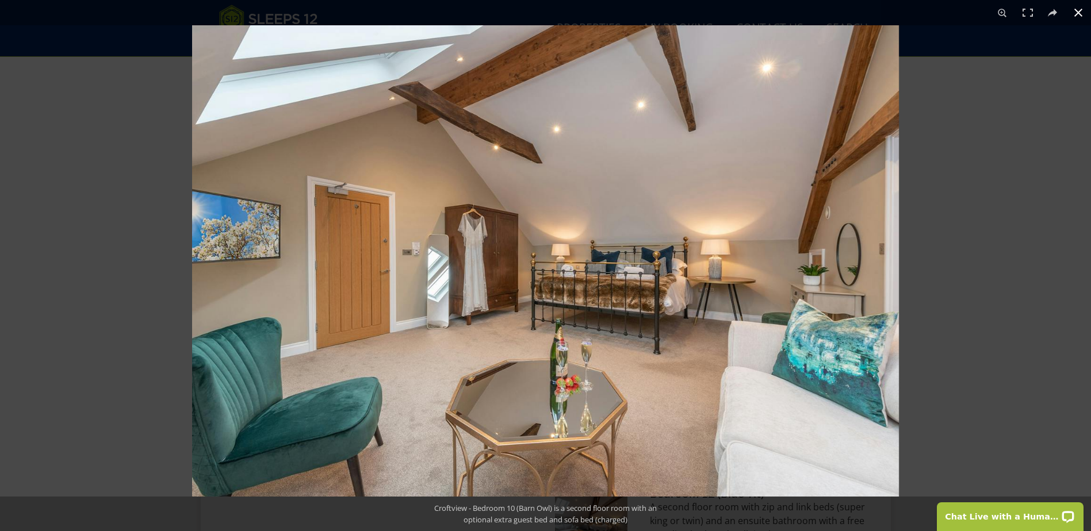
click at [1077, 13] on button at bounding box center [1078, 12] width 25 height 25
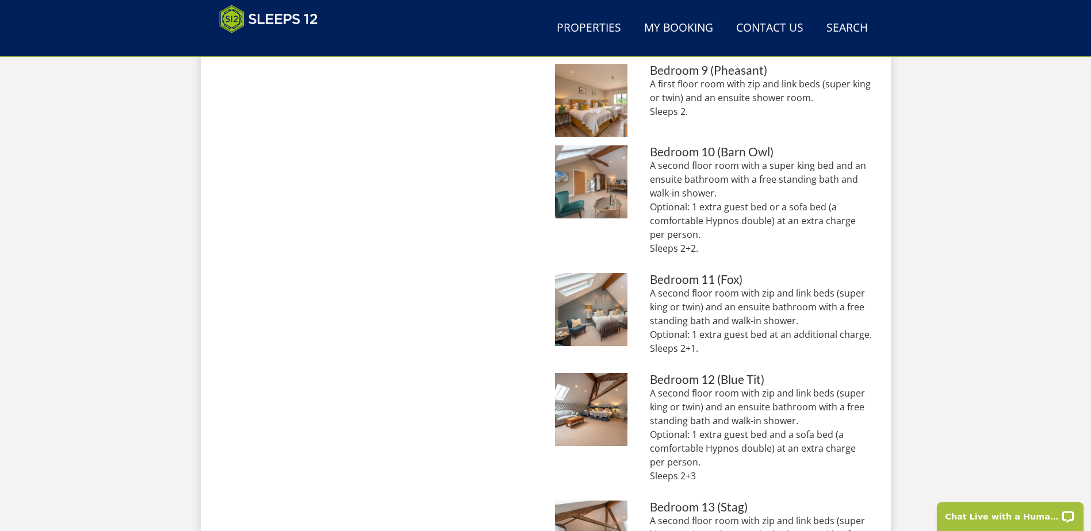
scroll to position [1218, 0]
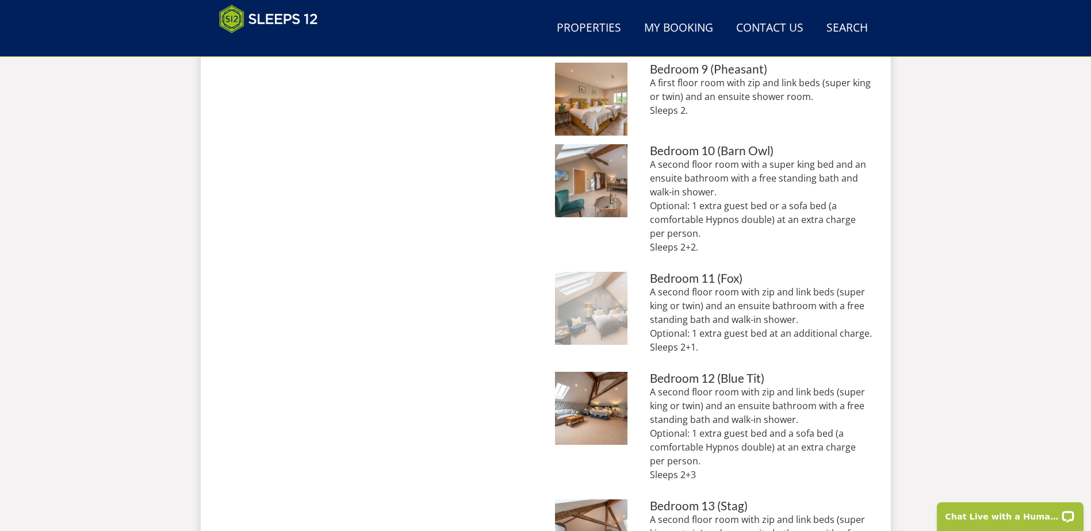
click at [595, 321] on img at bounding box center [591, 308] width 73 height 73
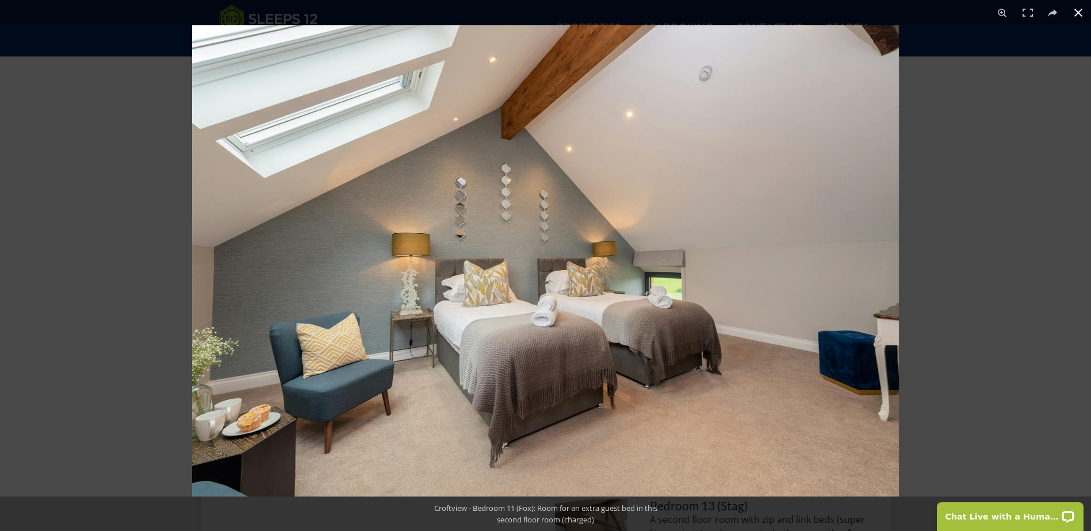
click at [1084, 16] on button at bounding box center [1078, 12] width 25 height 25
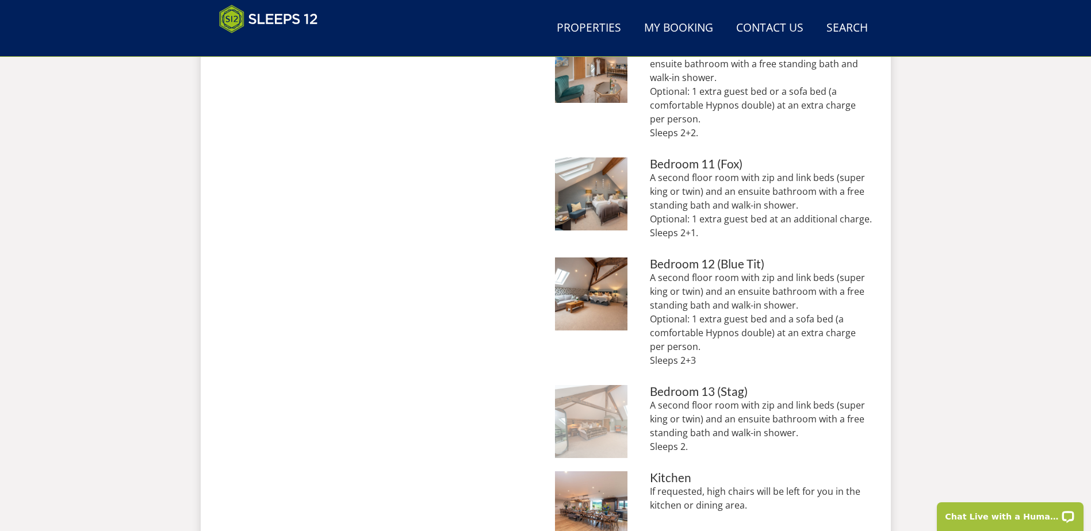
scroll to position [1333, 0]
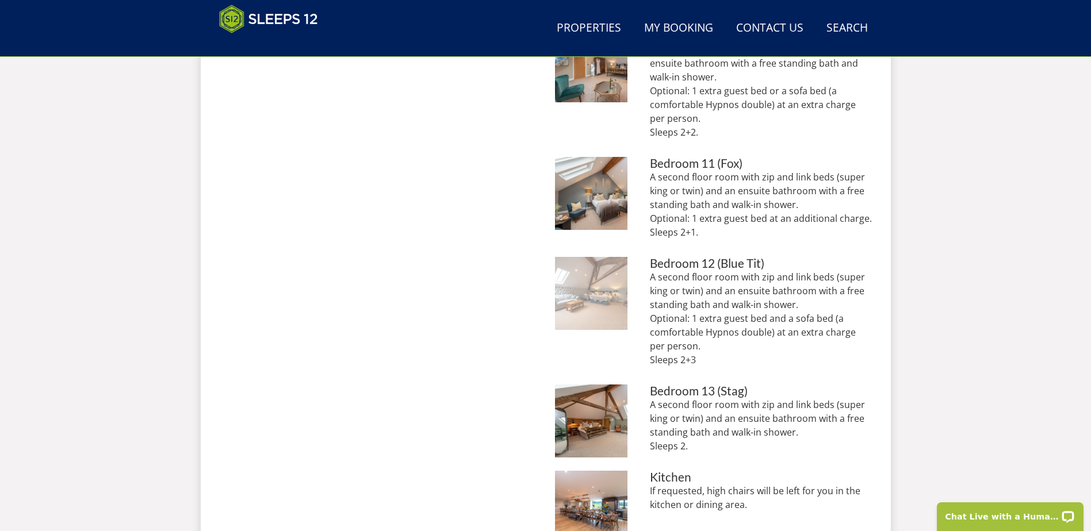
click at [600, 314] on img at bounding box center [591, 293] width 73 height 73
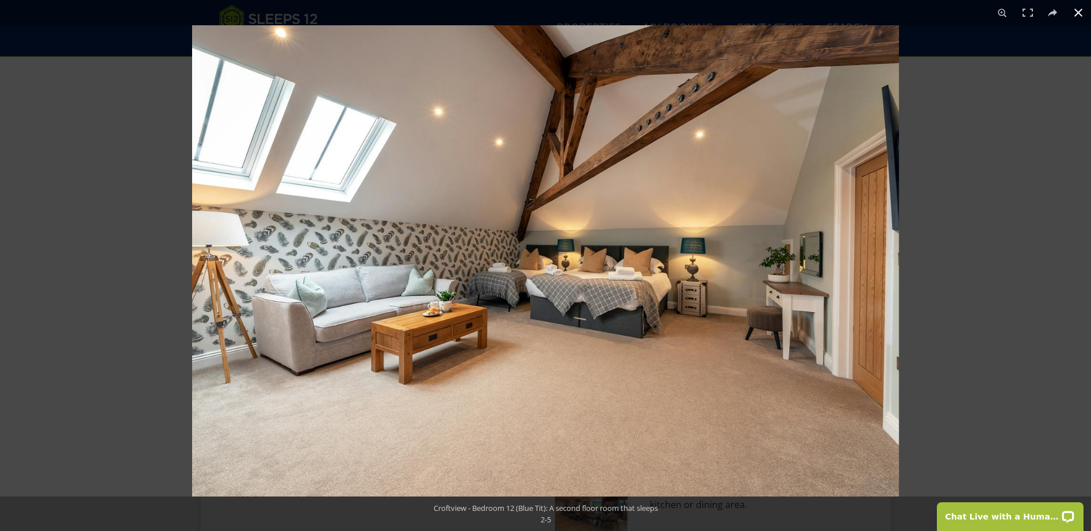
click at [1080, 18] on button at bounding box center [1078, 12] width 25 height 25
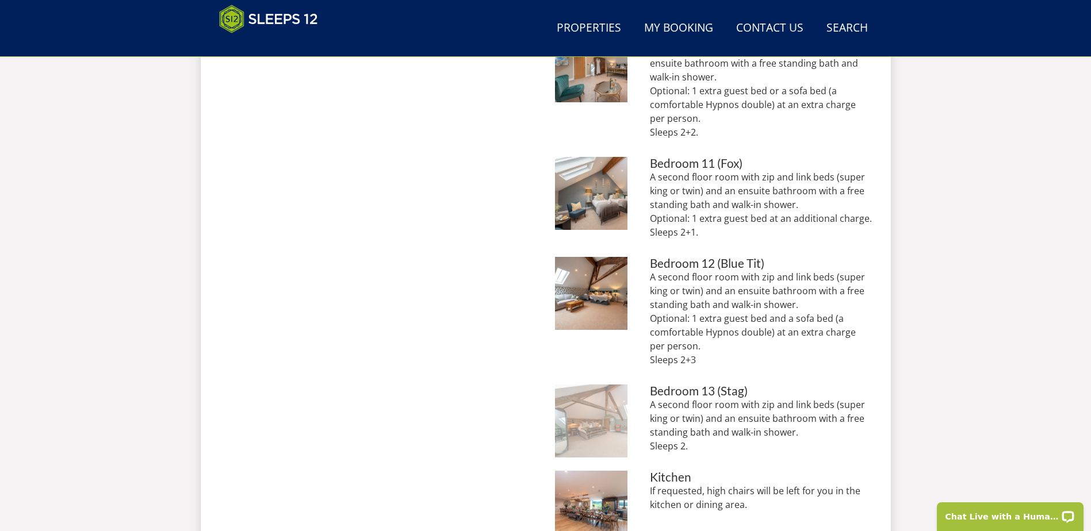
click at [608, 429] on img at bounding box center [591, 421] width 73 height 73
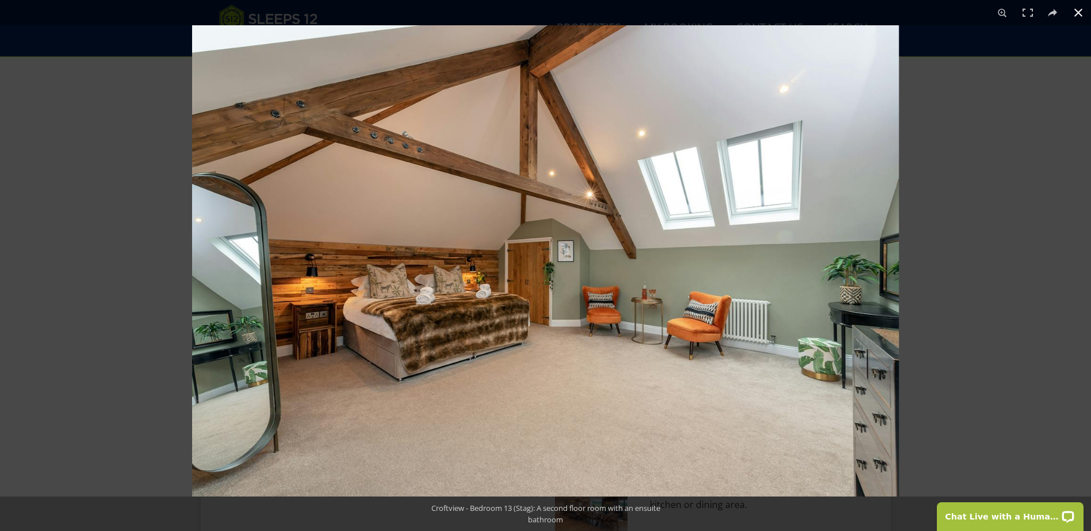
click at [1077, 12] on button at bounding box center [1078, 12] width 25 height 25
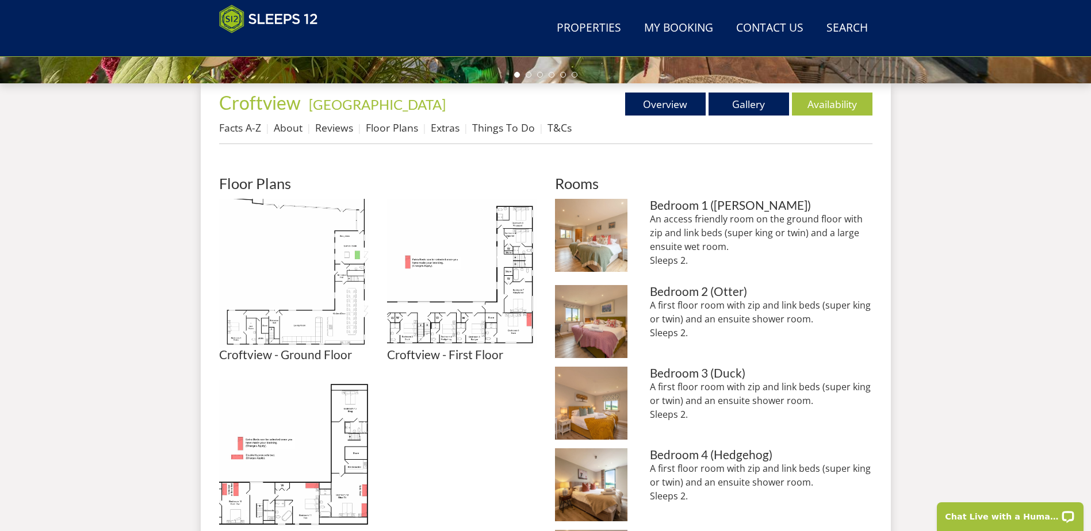
scroll to position [585, 0]
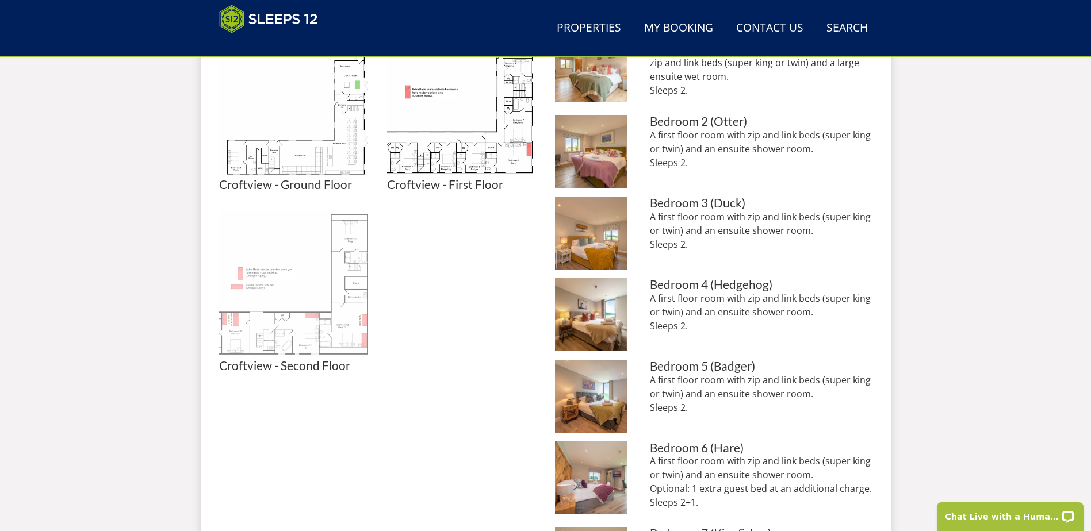
click at [302, 332] on img at bounding box center [294, 285] width 150 height 150
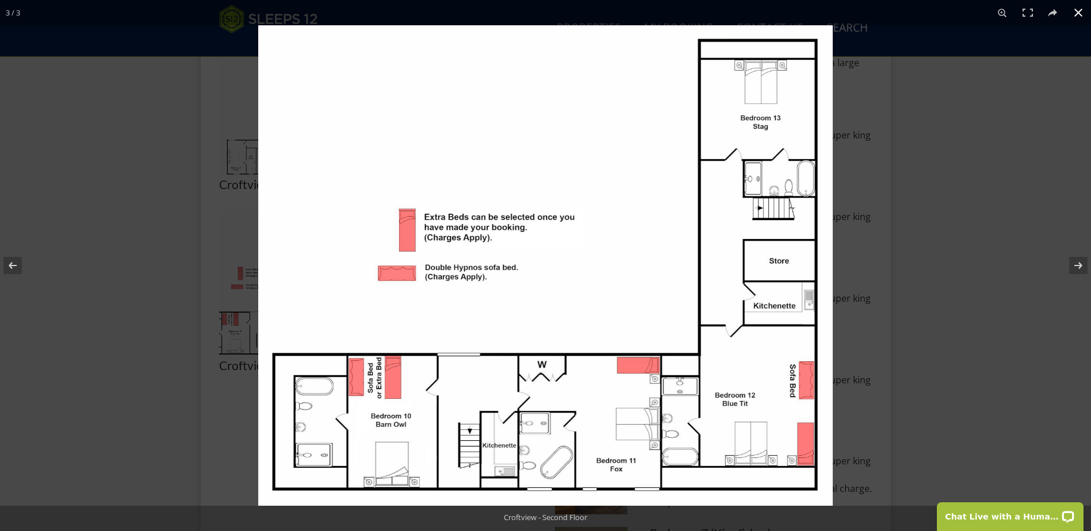
click at [1081, 18] on button at bounding box center [1078, 12] width 25 height 25
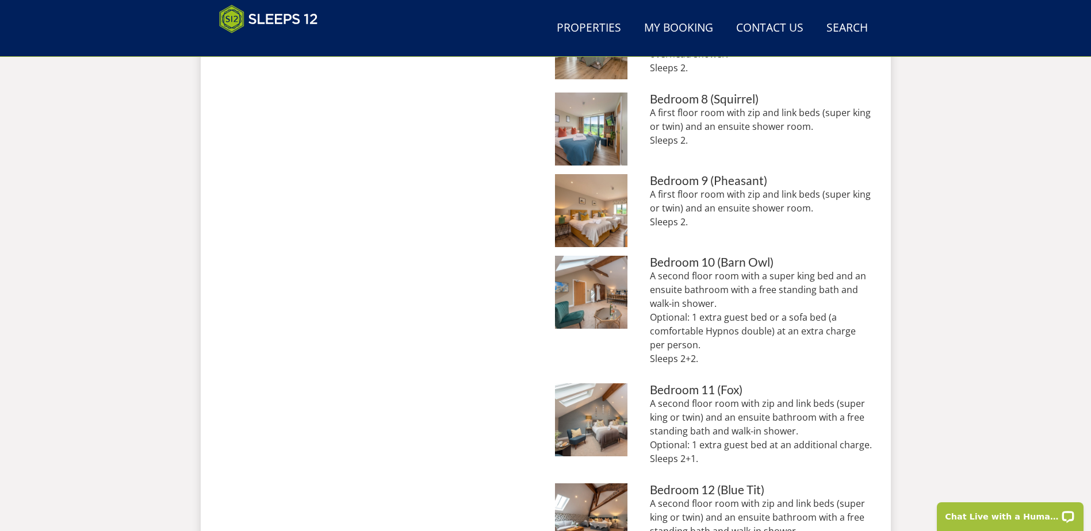
scroll to position [1103, 0]
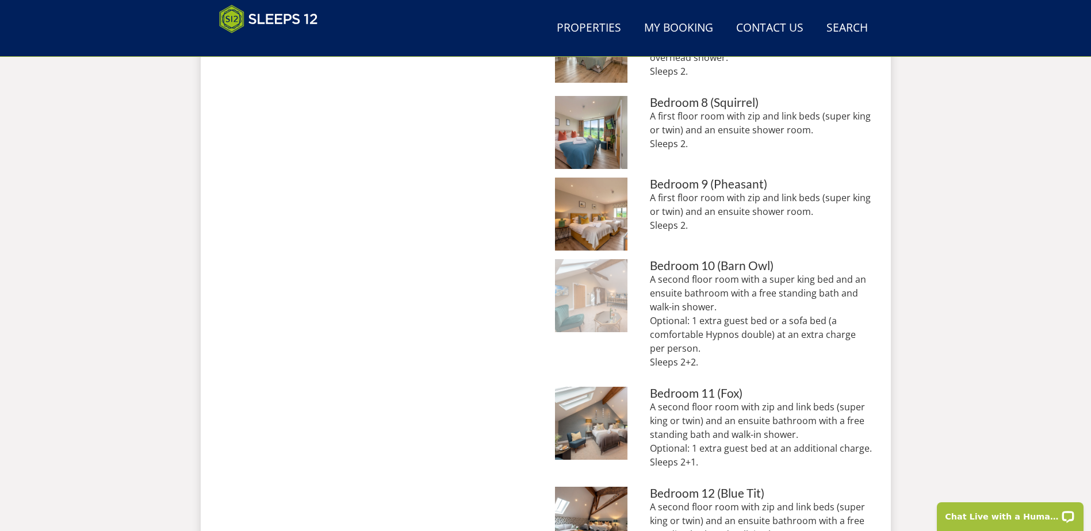
click at [611, 297] on img at bounding box center [591, 295] width 73 height 73
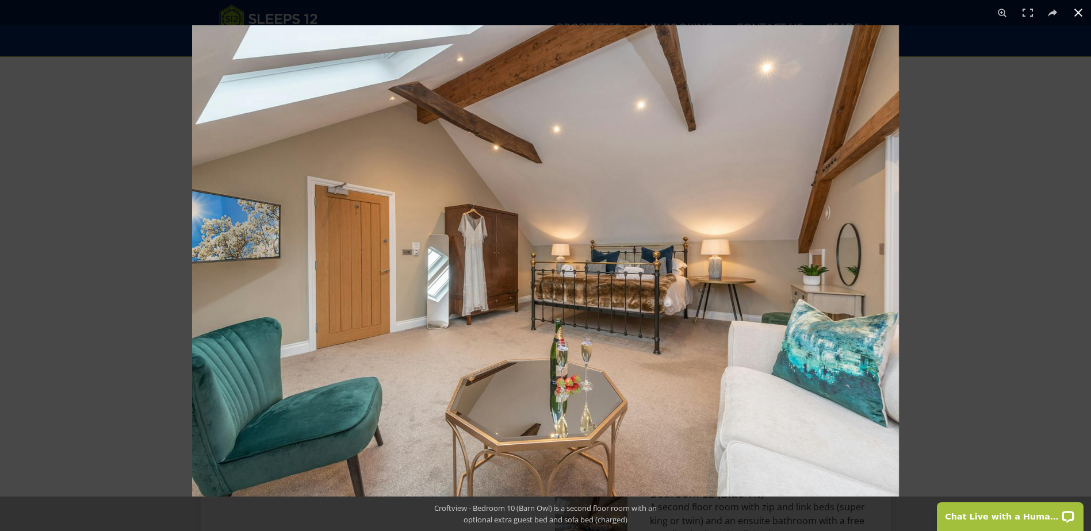
click at [1076, 10] on button at bounding box center [1078, 12] width 25 height 25
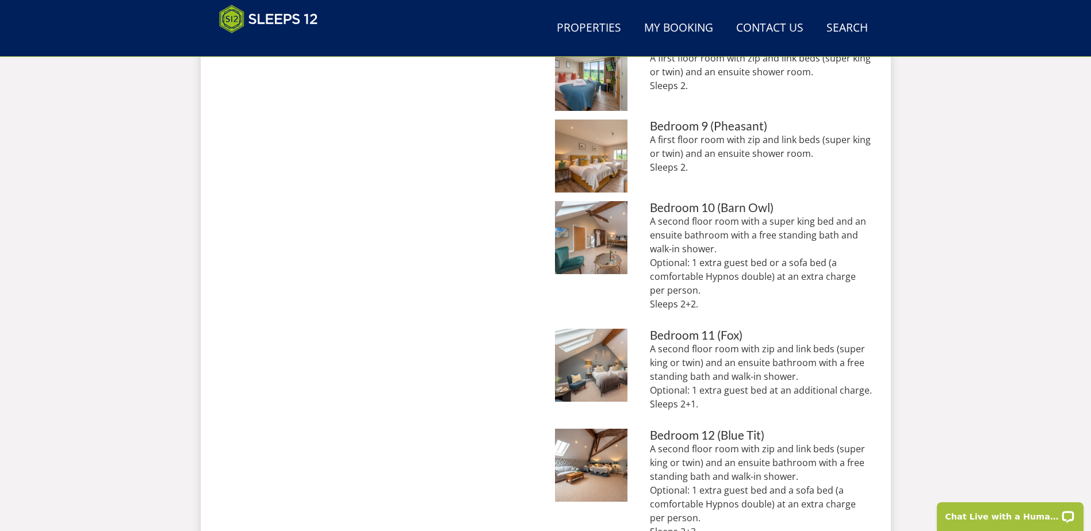
scroll to position [1160, 0]
click at [610, 240] on img at bounding box center [591, 238] width 73 height 73
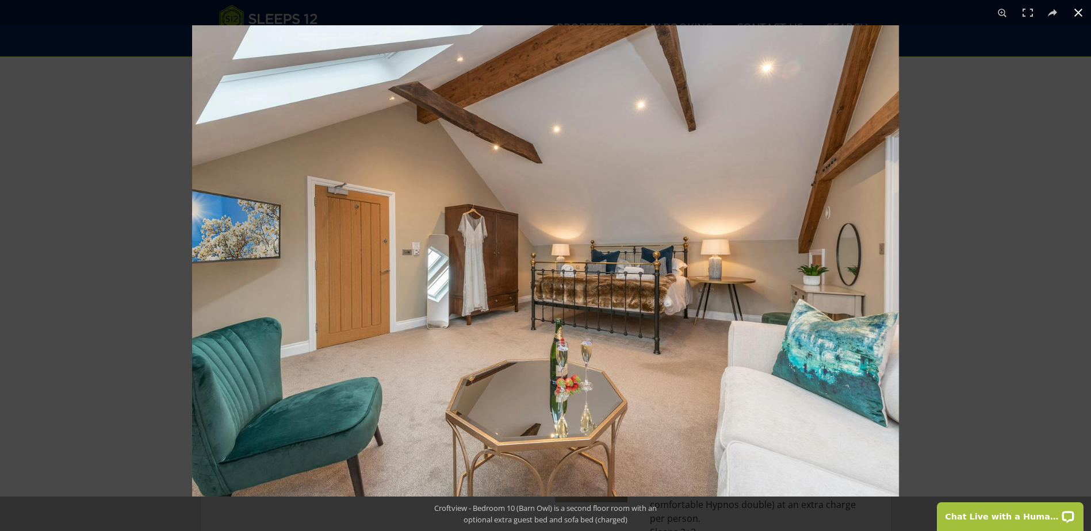
click at [1079, 13] on button at bounding box center [1078, 12] width 25 height 25
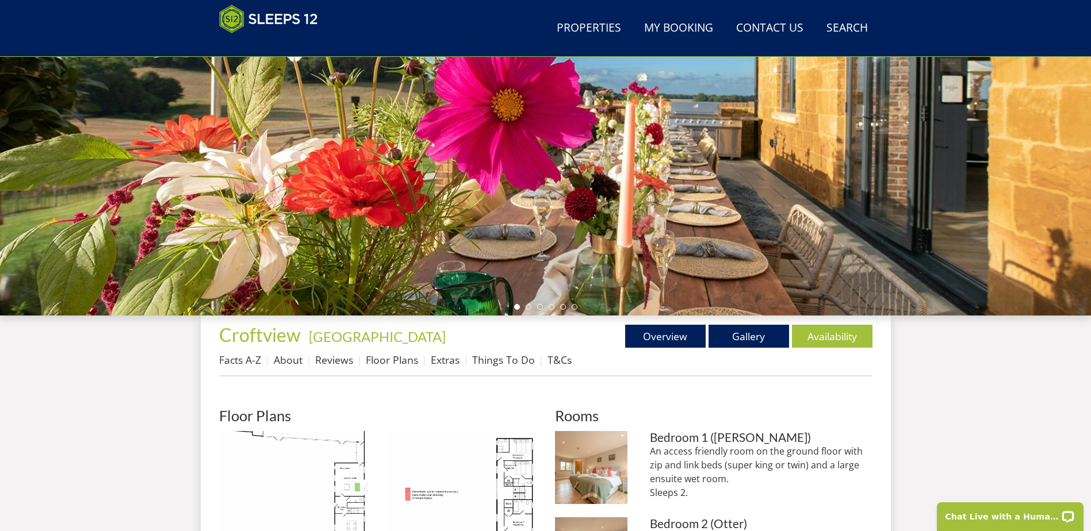
scroll to position [0, 0]
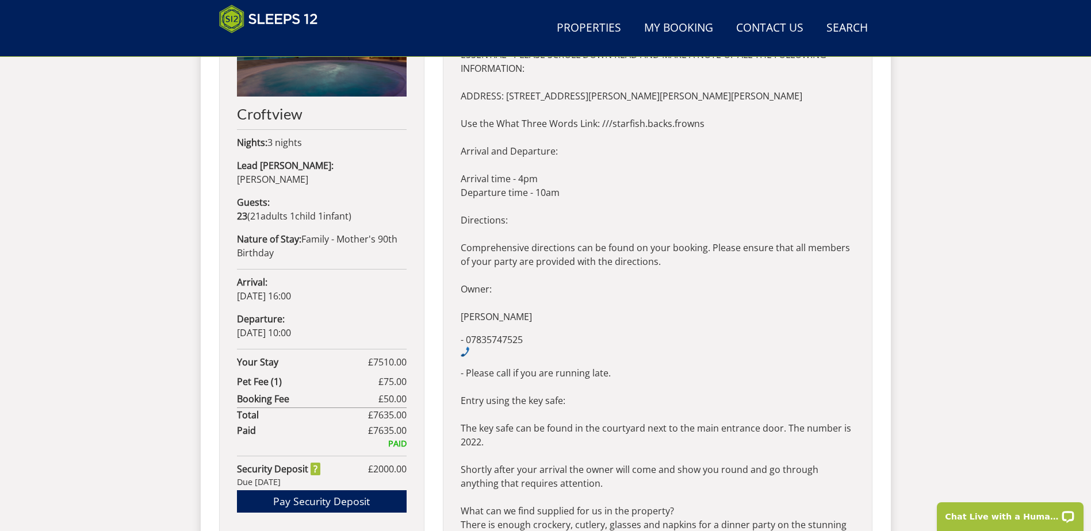
scroll to position [384, 0]
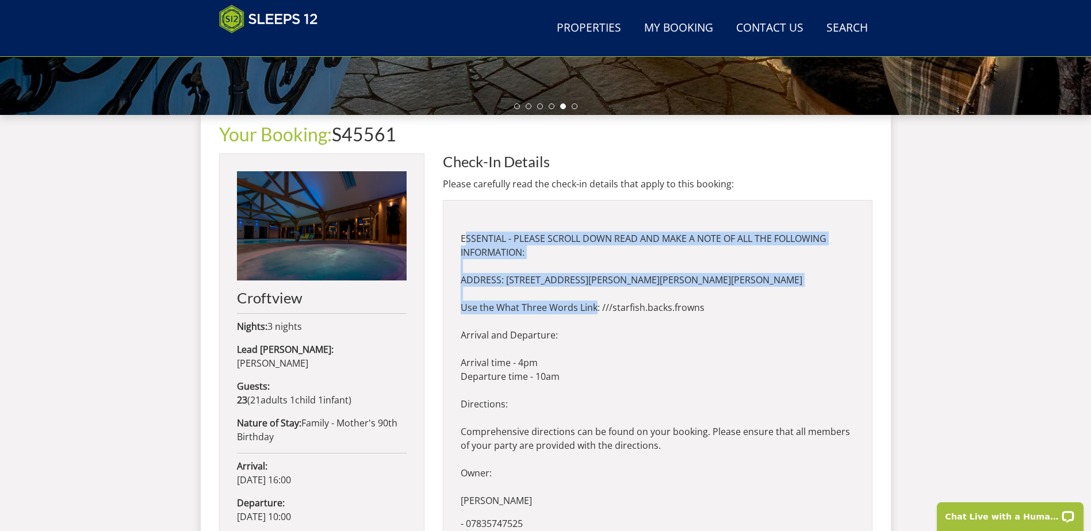
drag, startPoint x: 461, startPoint y: 236, endPoint x: 588, endPoint y: 315, distance: 149.2
click at [588, 315] on p "ESSENTIAL - PLEASE SCROLL DOWN READ AND MAKE A NOTE OF ALL THE FOLLOWING INFORM…" at bounding box center [658, 363] width 394 height 290
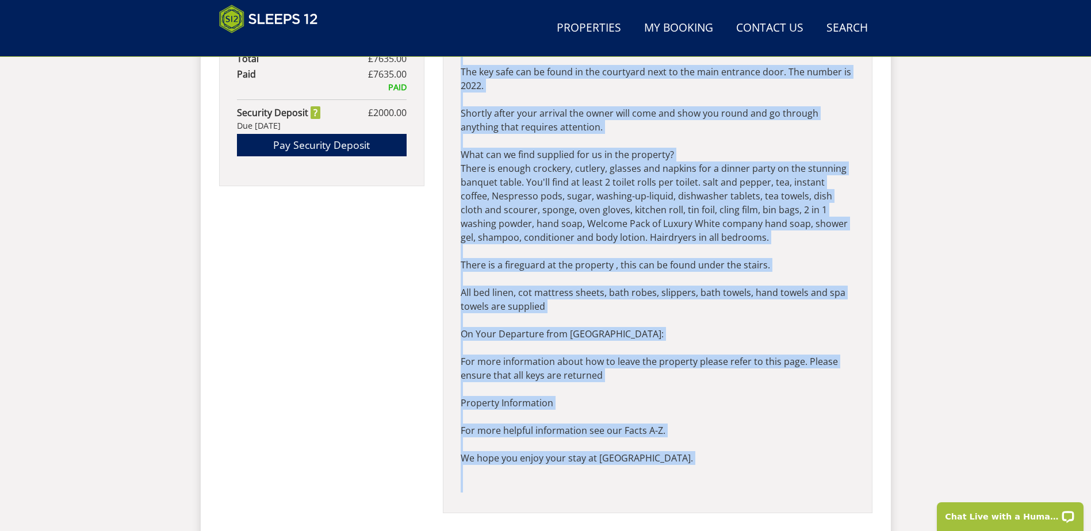
scroll to position [963, 0]
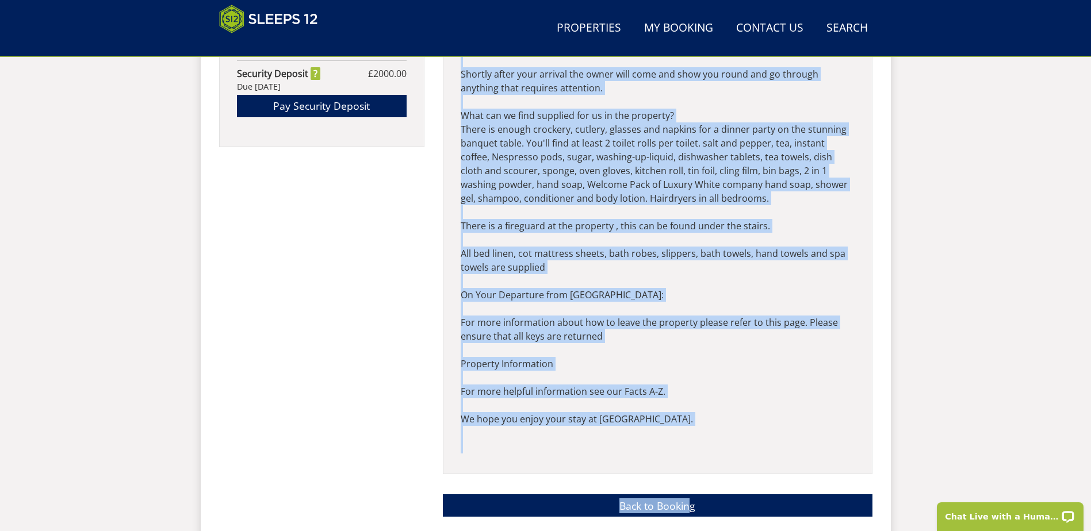
drag, startPoint x: 443, startPoint y: 163, endPoint x: 624, endPoint y: 272, distance: 211.0
click at [624, 272] on div "Check-In Details Please carefully read the check-in details that apply to this …" at bounding box center [658, 50] width 430 height 952
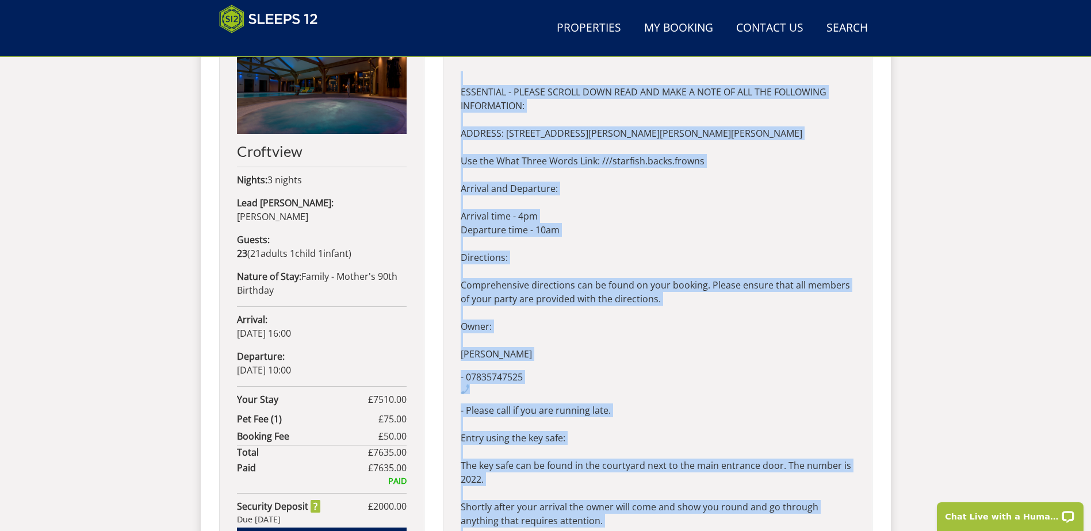
scroll to position [503, 0]
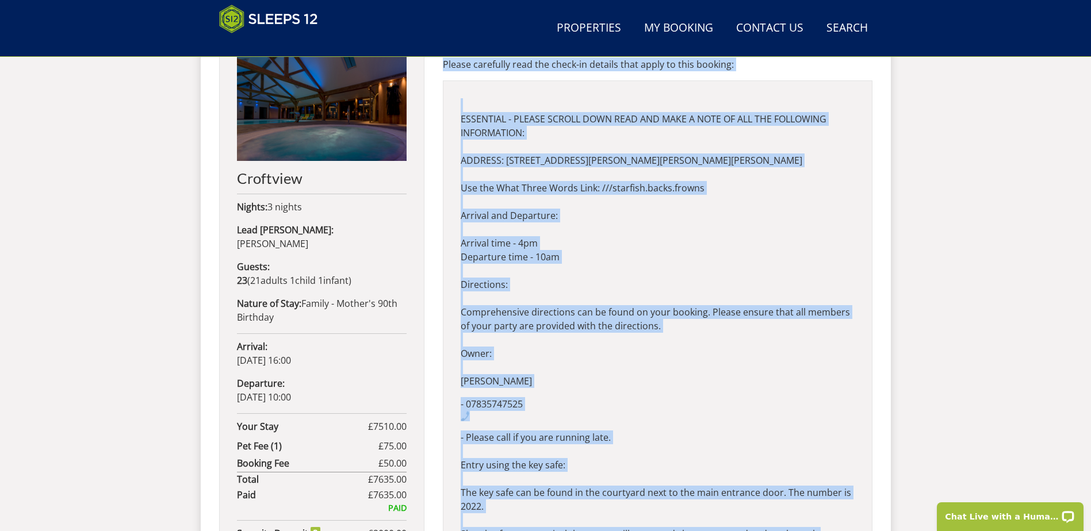
click at [595, 273] on p "ESSENTIAL - PLEASE SCROLL DOWN READ AND MAKE A NOTE OF ALL THE FOLLOWING INFORM…" at bounding box center [658, 243] width 394 height 290
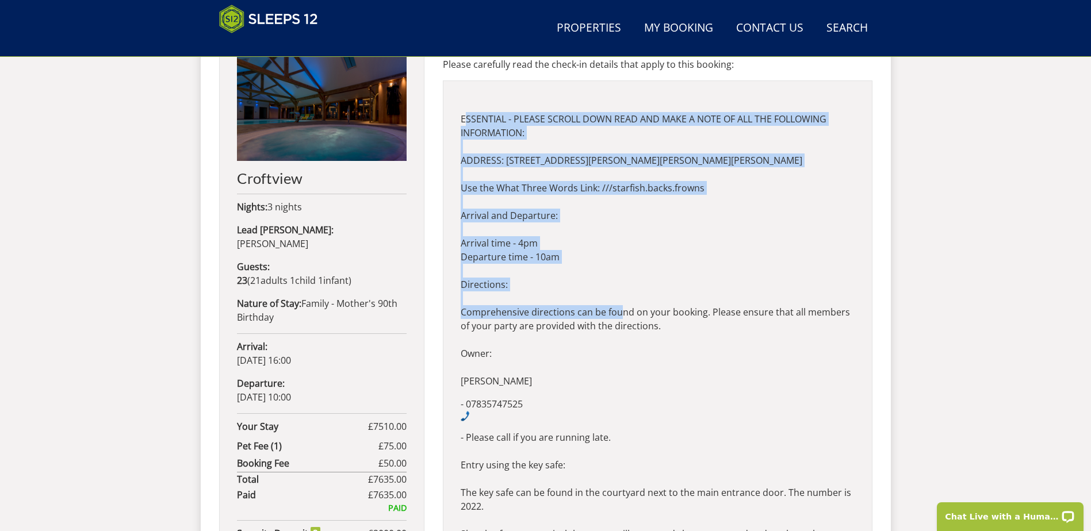
drag, startPoint x: 461, startPoint y: 114, endPoint x: 616, endPoint y: 305, distance: 246.0
click at [615, 307] on p "ESSENTIAL - PLEASE SCROLL DOWN READ AND MAKE A NOTE OF ALL THE FOLLOWING INFORM…" at bounding box center [658, 243] width 394 height 290
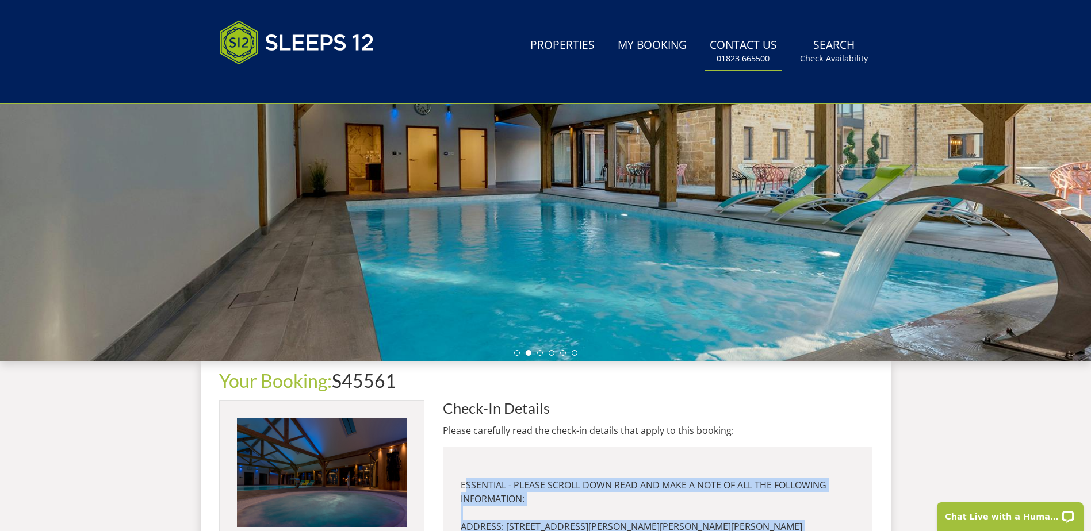
scroll to position [0, 0]
